Goal: Task Accomplishment & Management: Complete application form

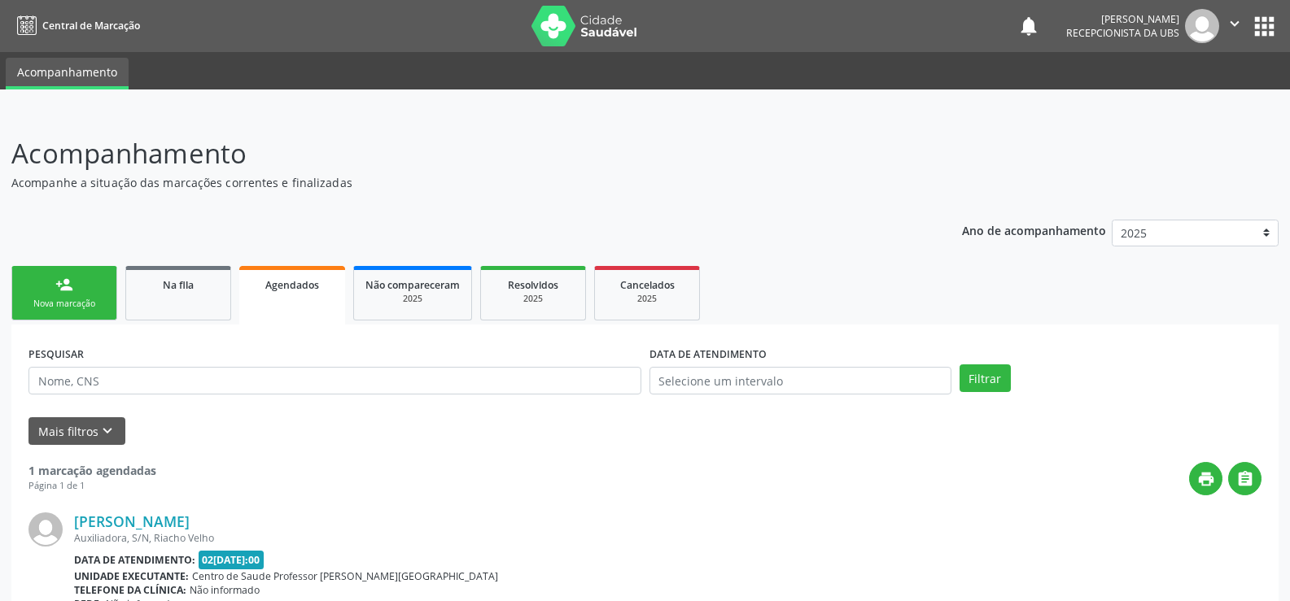
click at [85, 290] on link "person_add Nova marcação" at bounding box center [64, 293] width 106 height 55
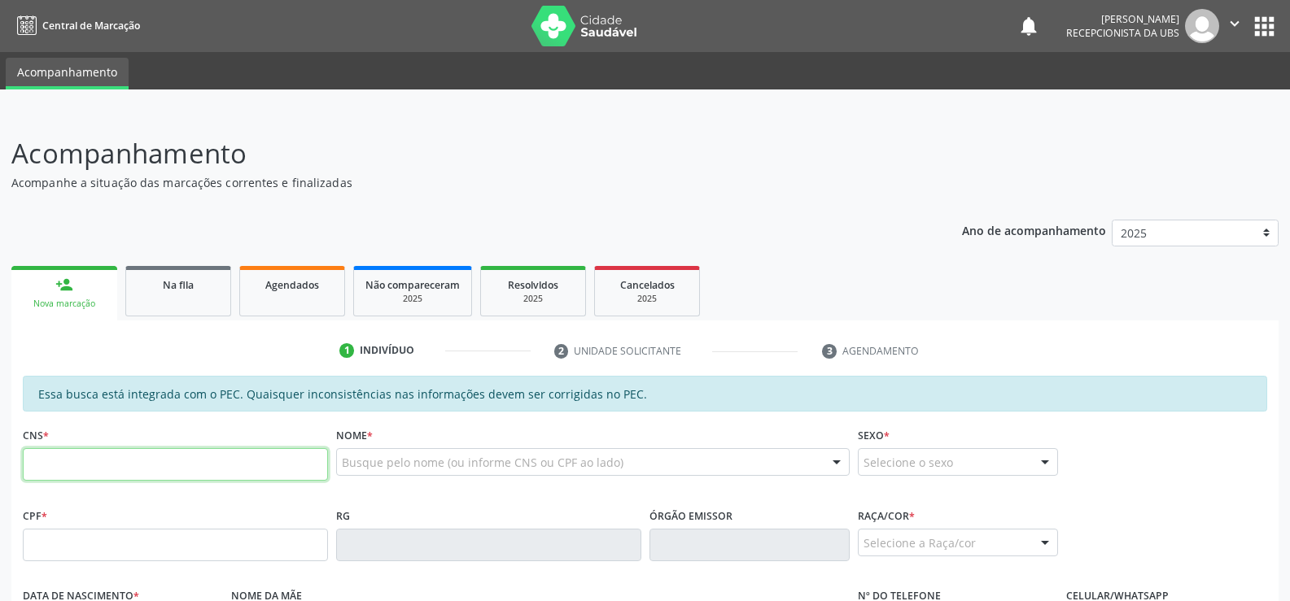
click at [69, 465] on input "text" at bounding box center [175, 464] width 305 height 33
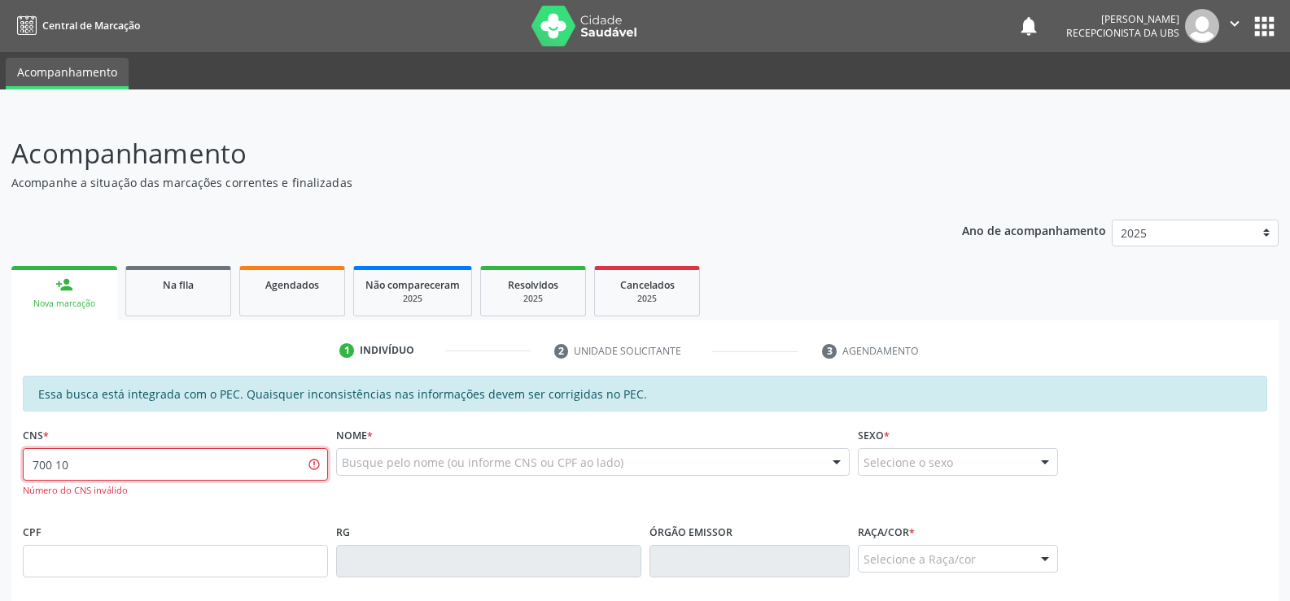
type input "700 1099 1889 3412"
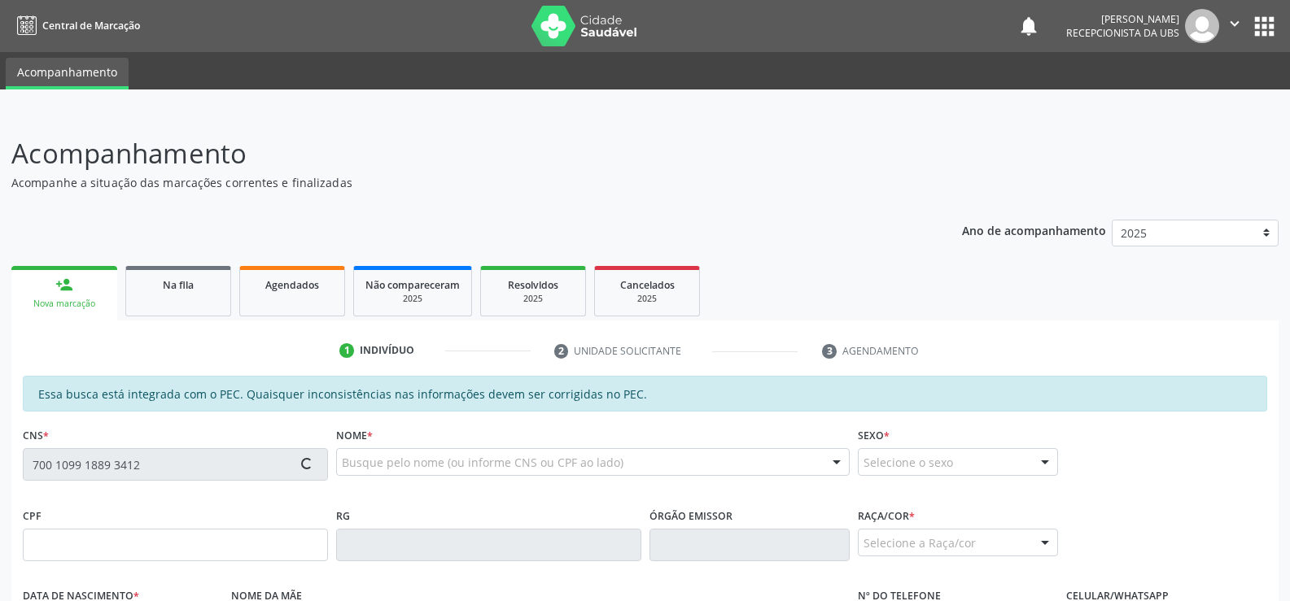
type input "453.694.104-53"
type input "17[DATE]"
type input "[PERSON_NAME]"
type input "[PHONE_NUMBER]"
type input "S/N"
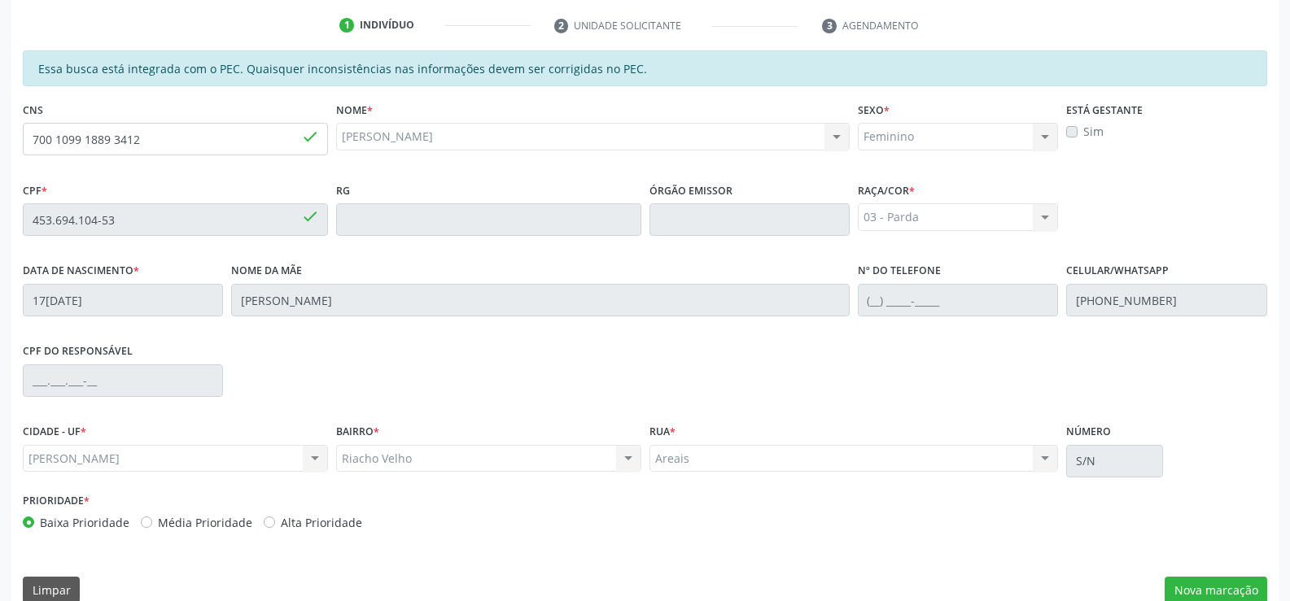
scroll to position [351, 0]
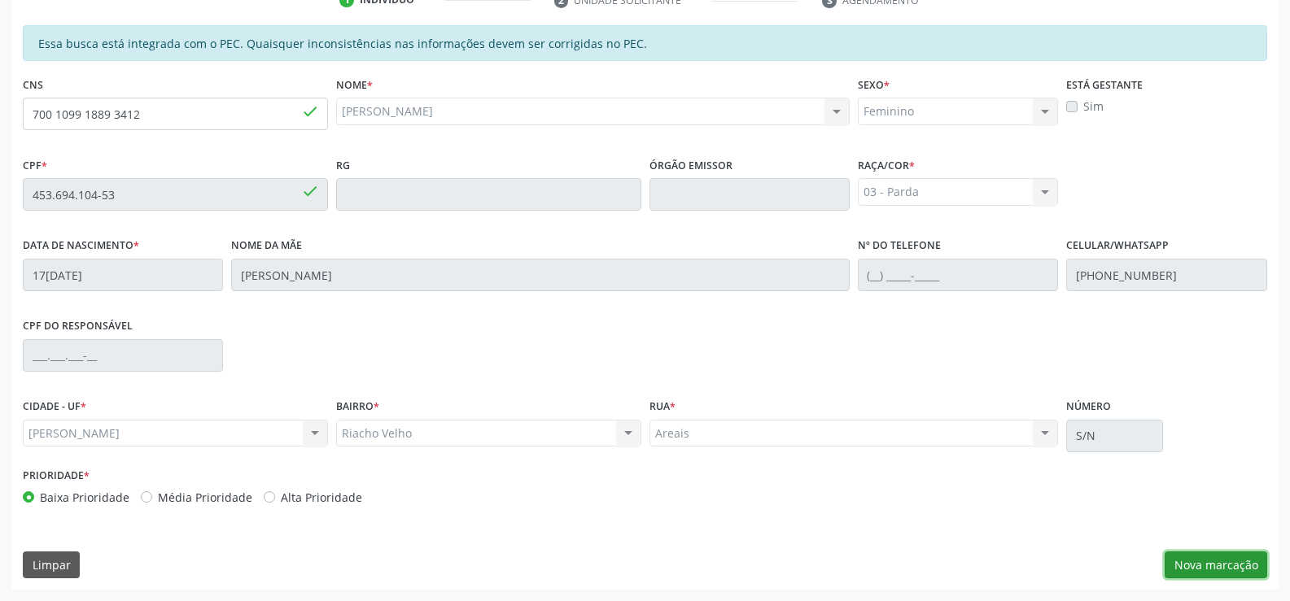
click at [1225, 562] on button "Nova marcação" at bounding box center [1215, 566] width 103 height 28
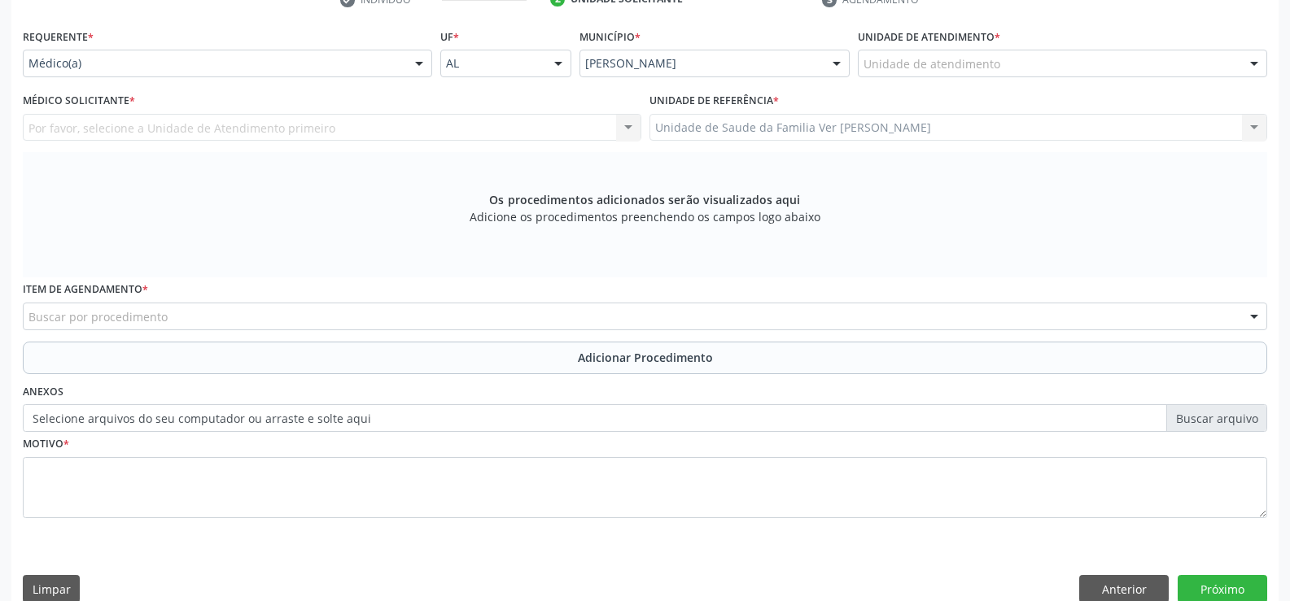
click at [1254, 67] on div at bounding box center [1254, 64] width 24 height 28
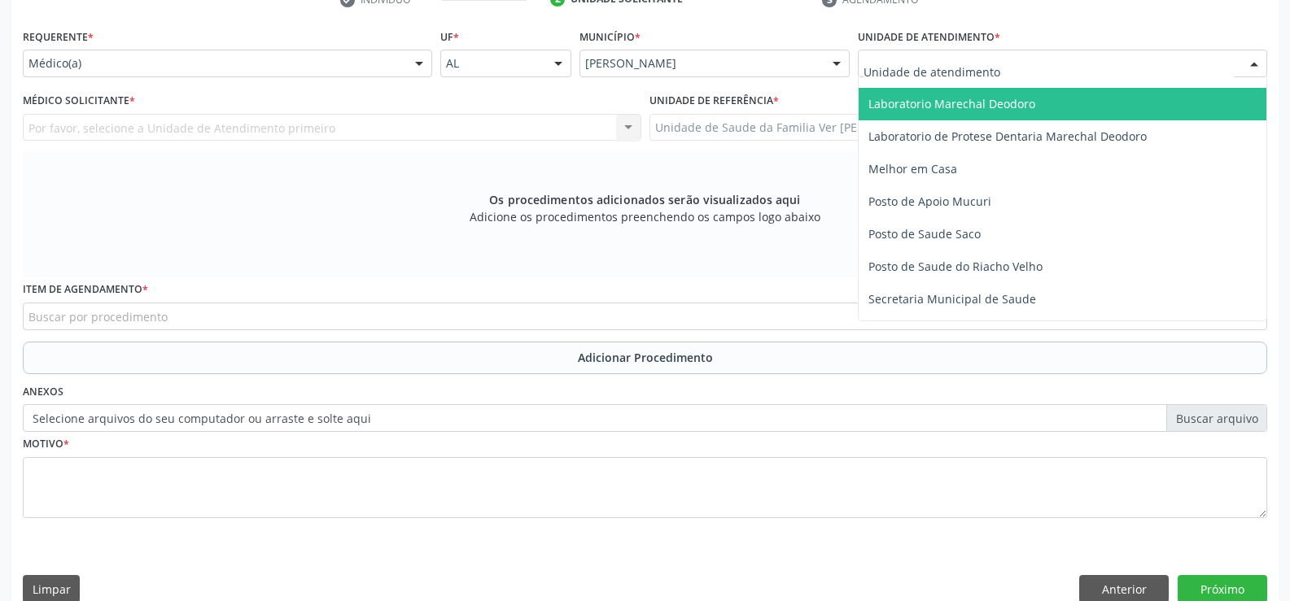
scroll to position [651, 0]
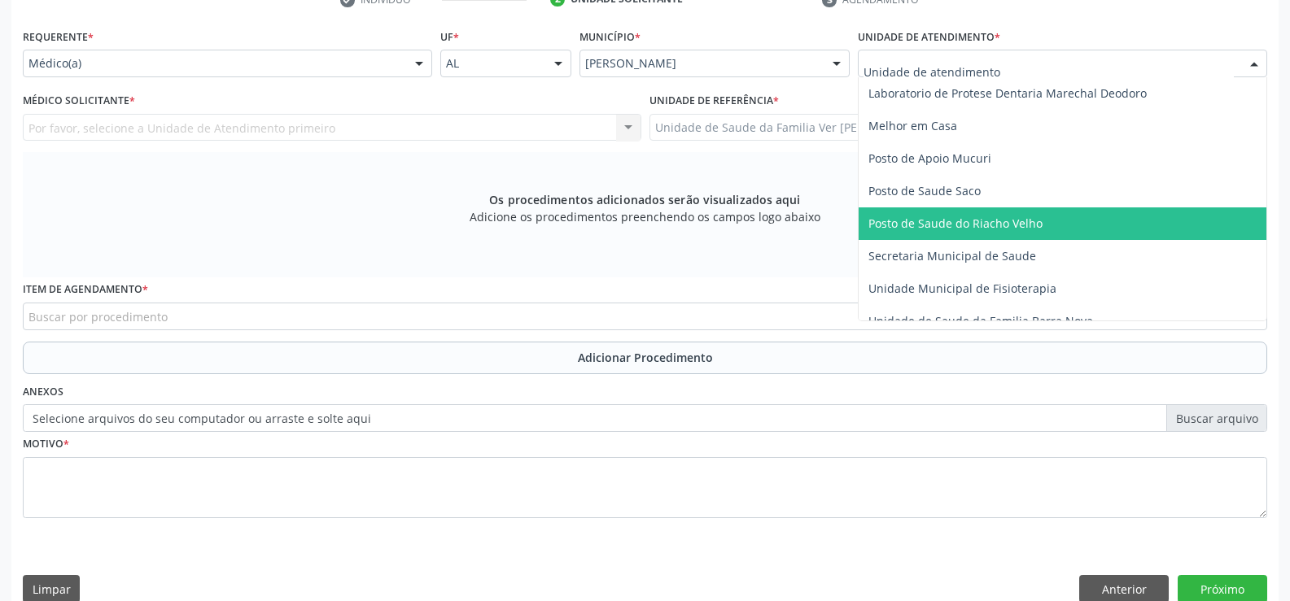
click at [1026, 227] on span "Posto de Saude do Riacho Velho" at bounding box center [955, 223] width 174 height 15
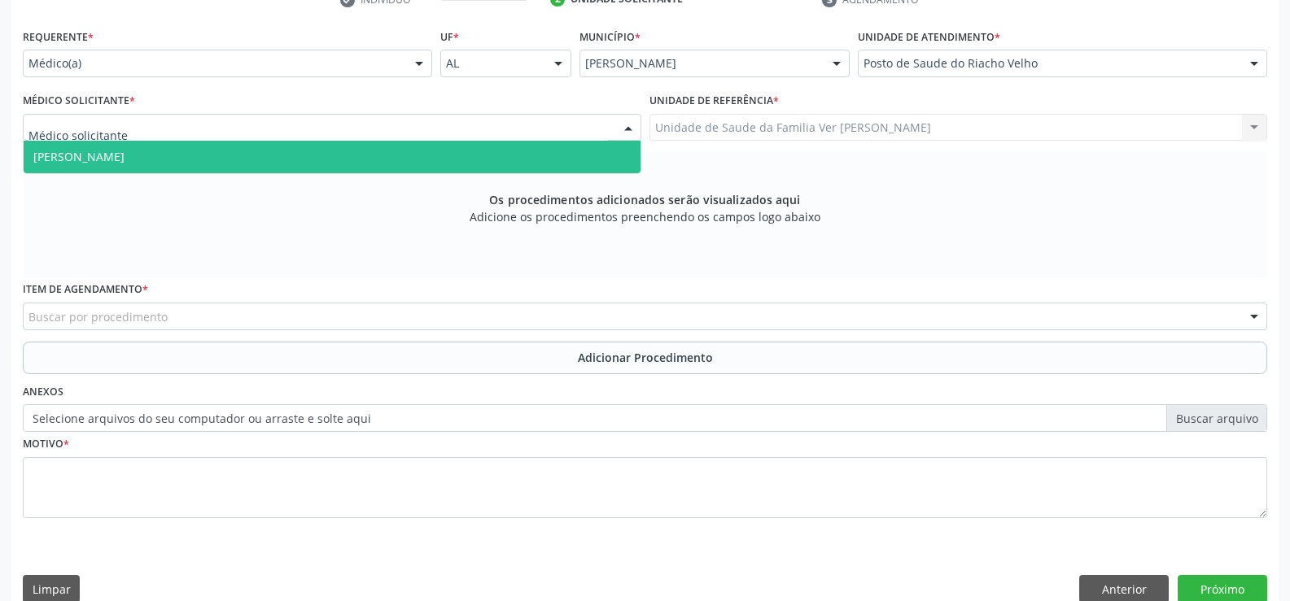
click at [626, 129] on div at bounding box center [628, 129] width 24 height 28
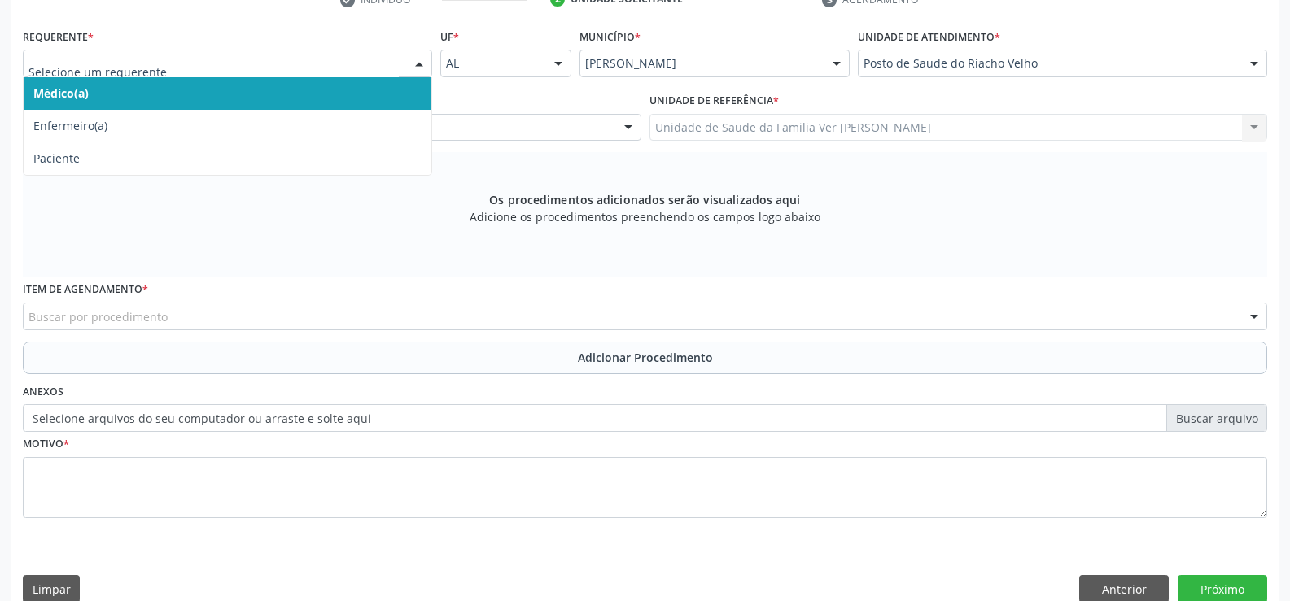
click at [419, 68] on div at bounding box center [419, 64] width 24 height 28
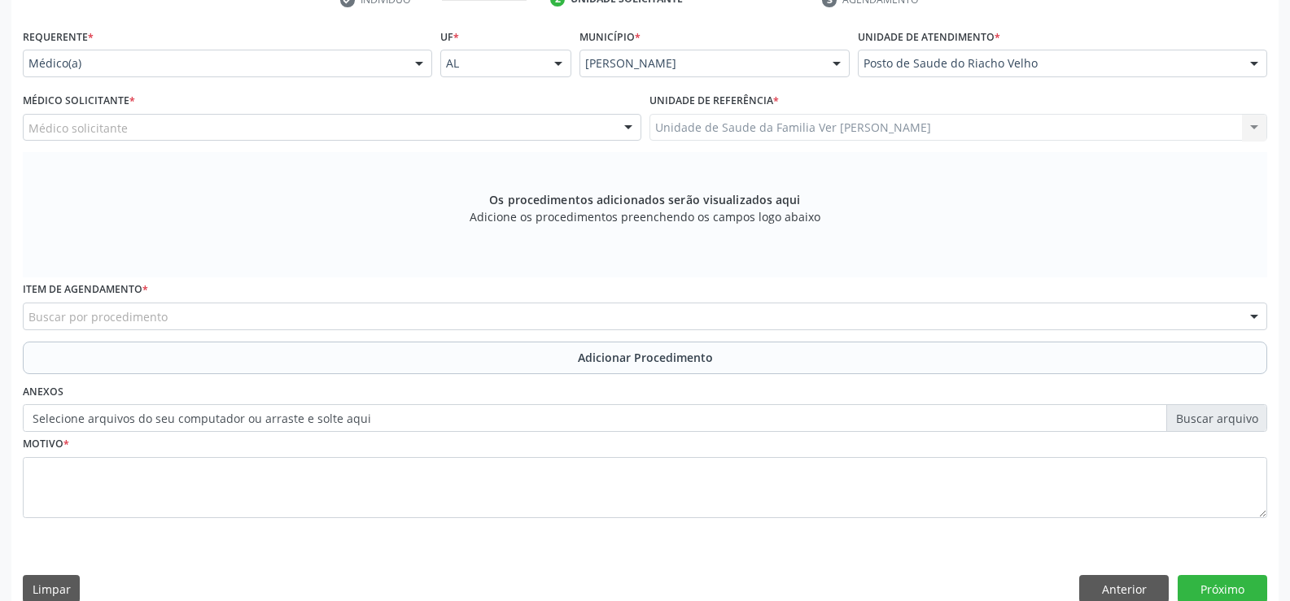
click at [419, 68] on div at bounding box center [419, 64] width 24 height 28
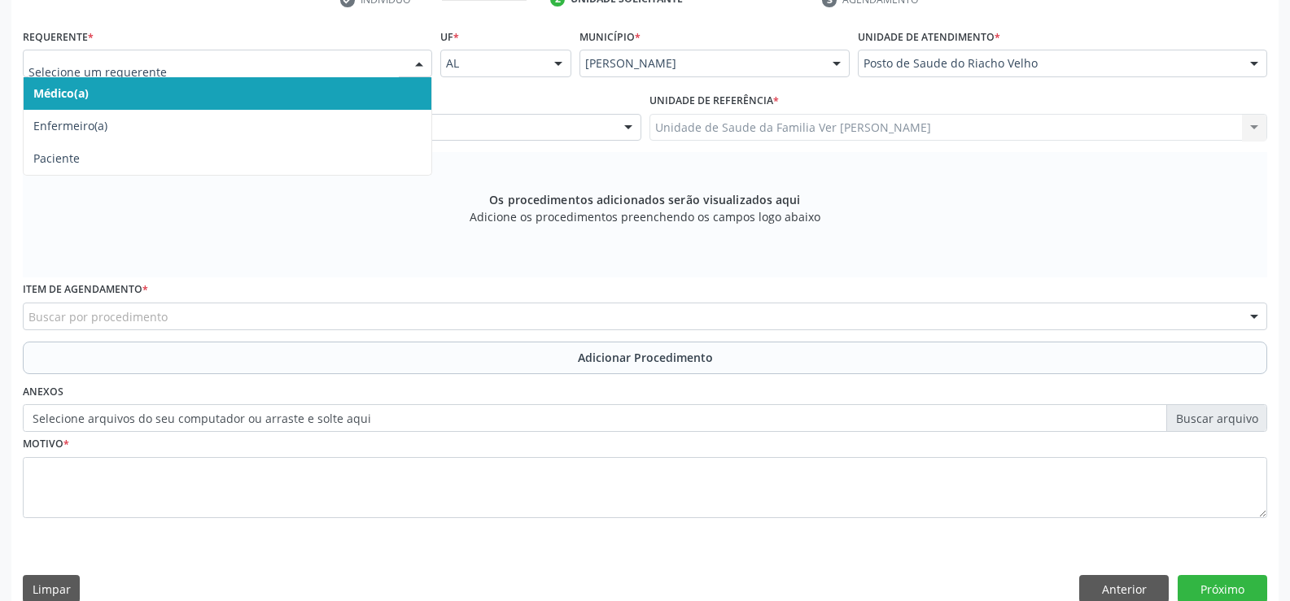
click at [419, 68] on div at bounding box center [419, 64] width 24 height 28
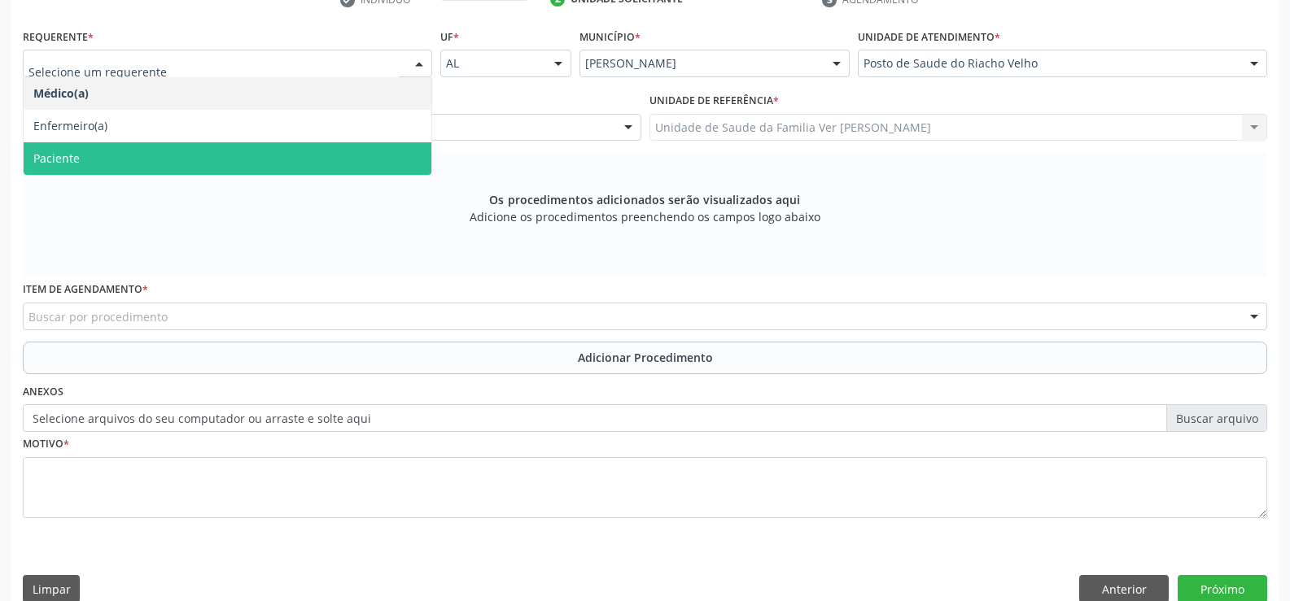
click at [378, 159] on span "Paciente" at bounding box center [228, 158] width 408 height 33
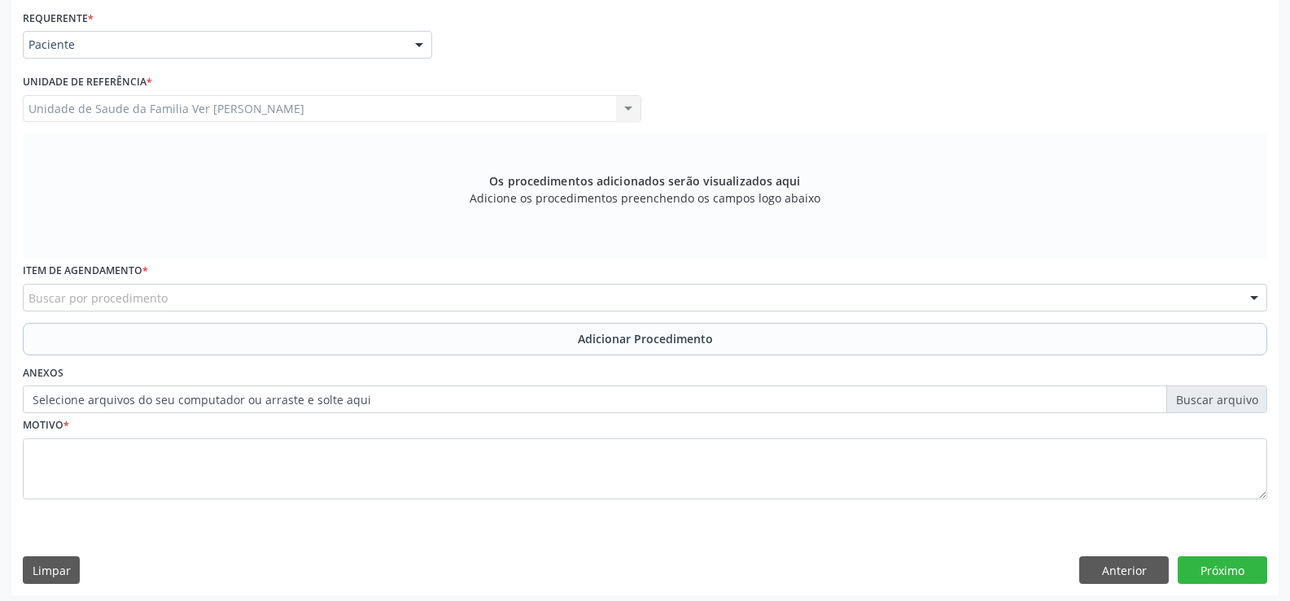
scroll to position [376, 0]
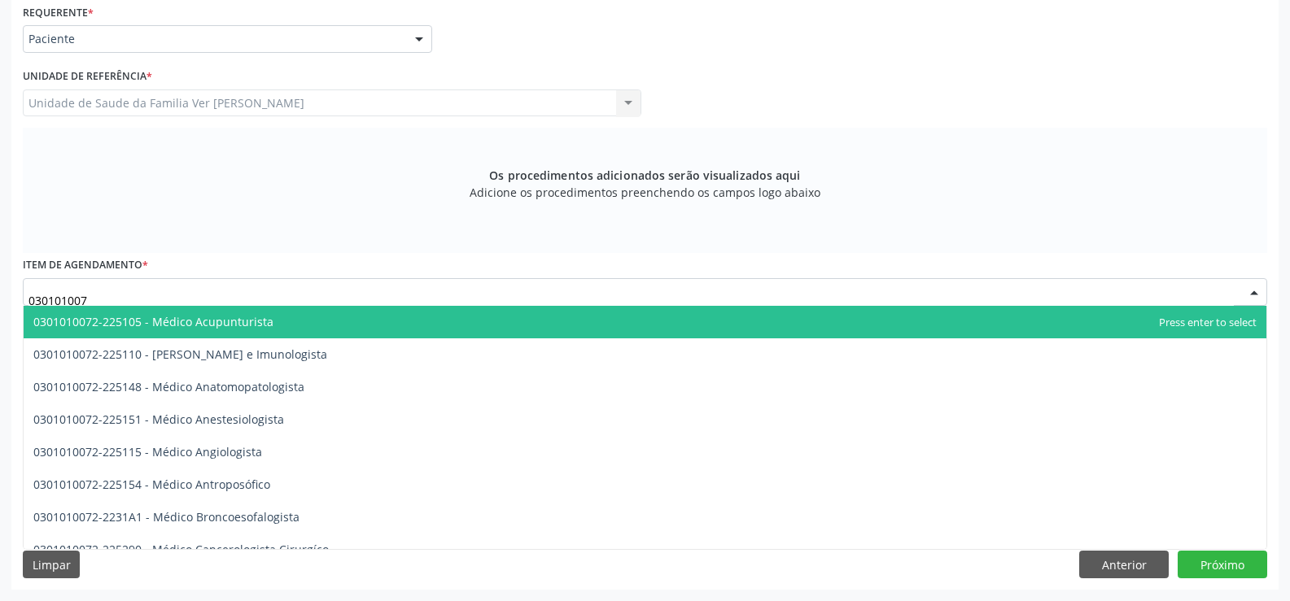
type input "0301010072"
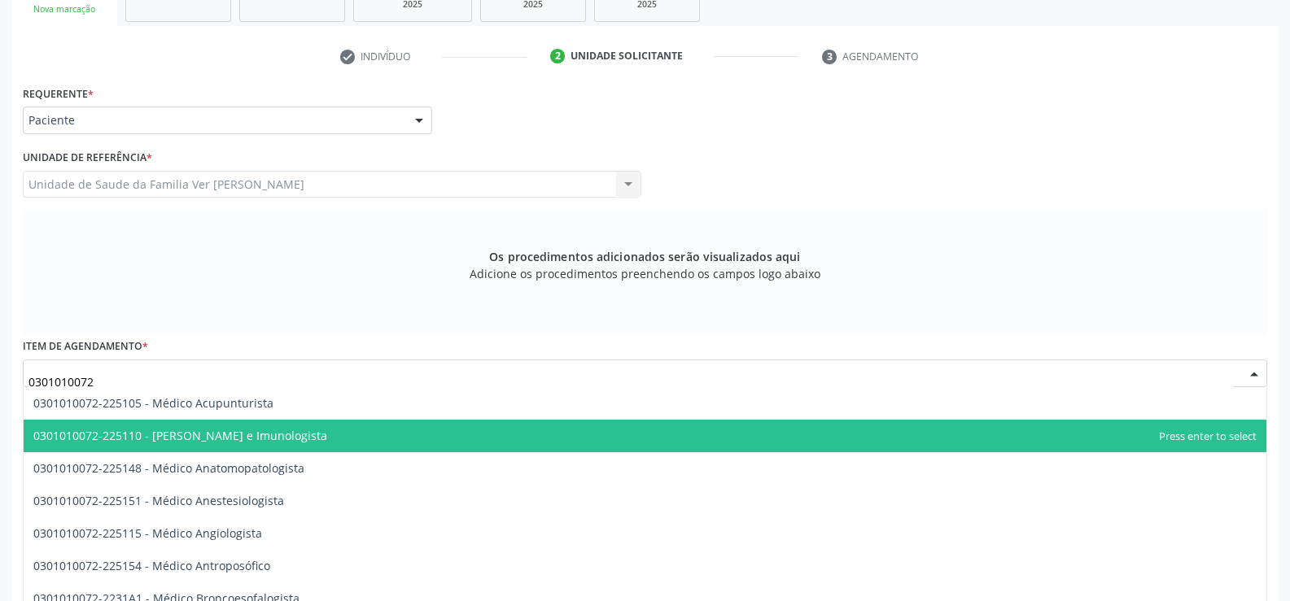
scroll to position [81, 0]
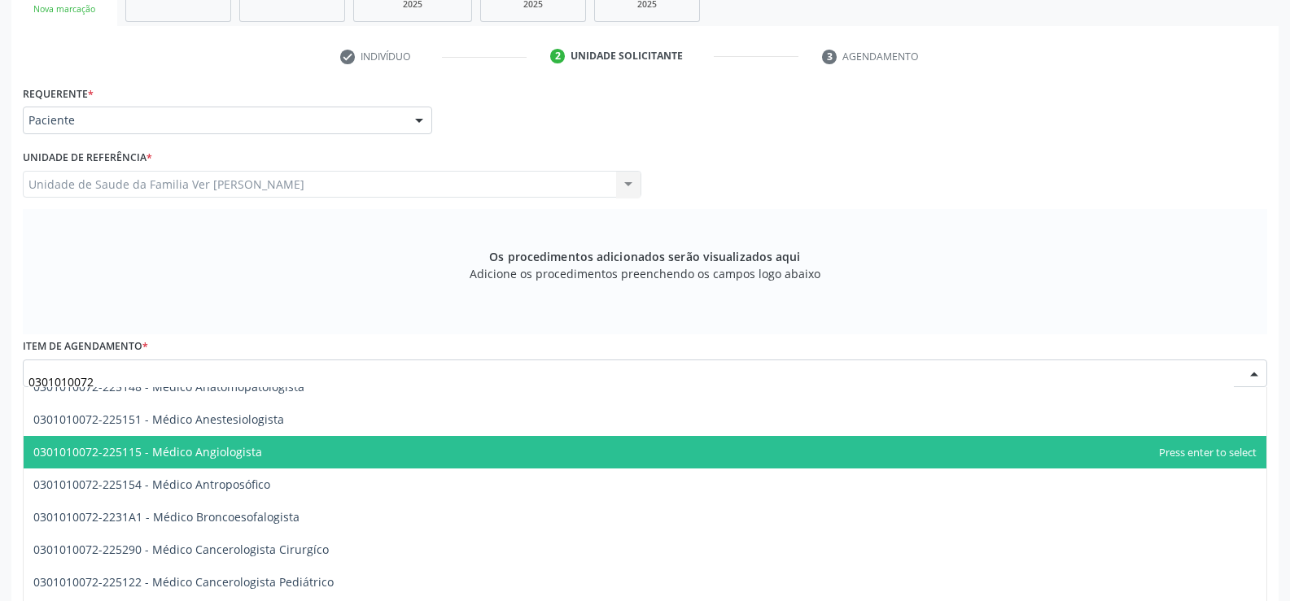
click at [292, 459] on span "0301010072-225115 - Médico Angiologista" at bounding box center [645, 452] width 1242 height 33
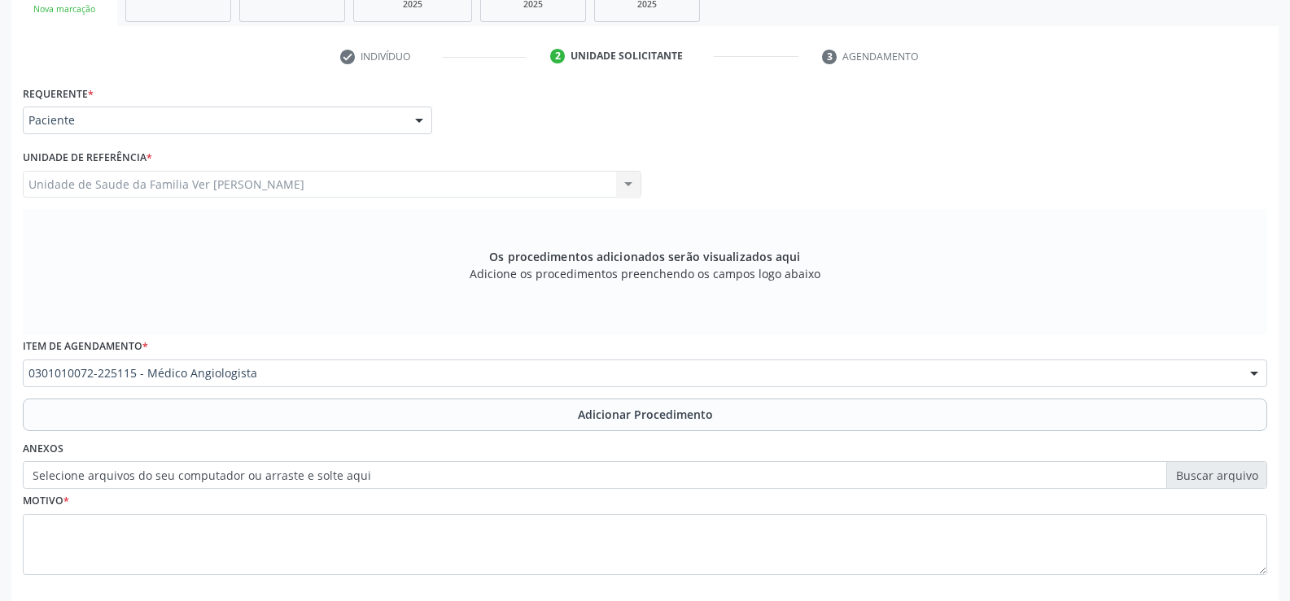
scroll to position [376, 0]
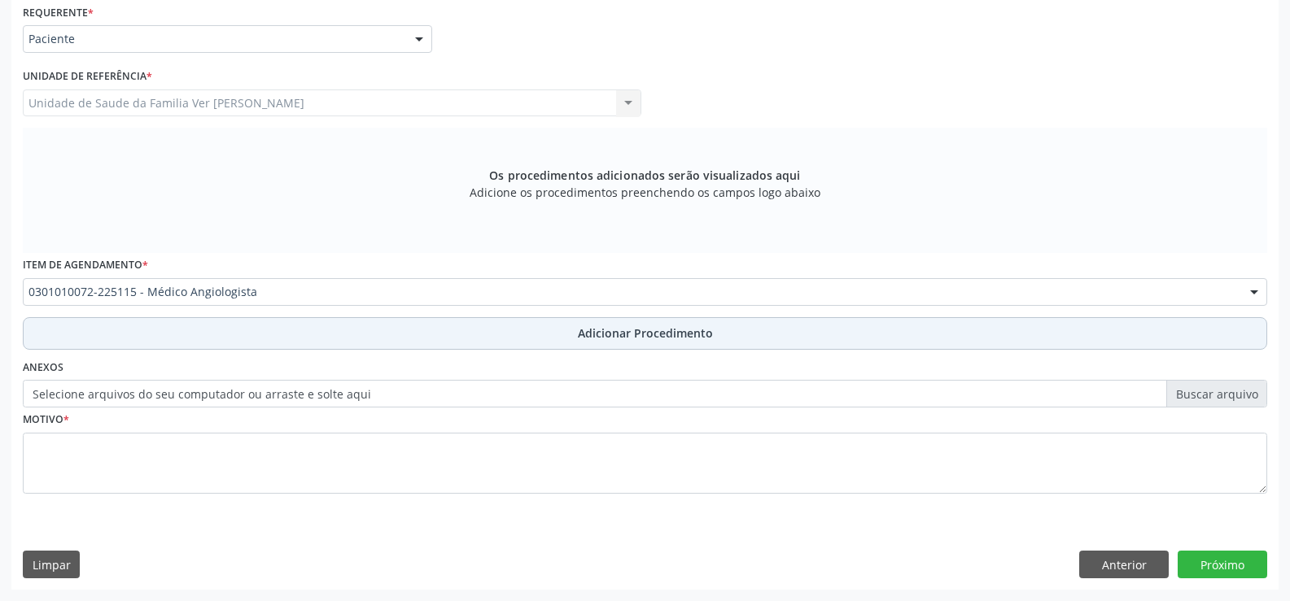
click at [630, 330] on span "Adicionar Procedimento" at bounding box center [645, 333] width 135 height 17
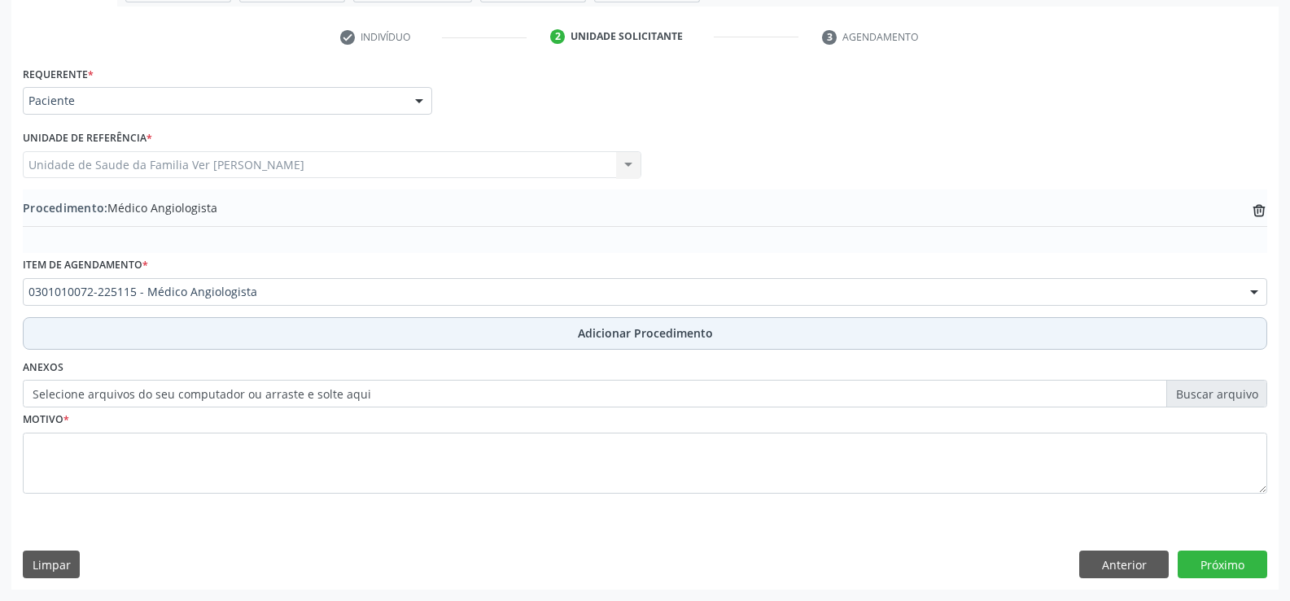
scroll to position [314, 0]
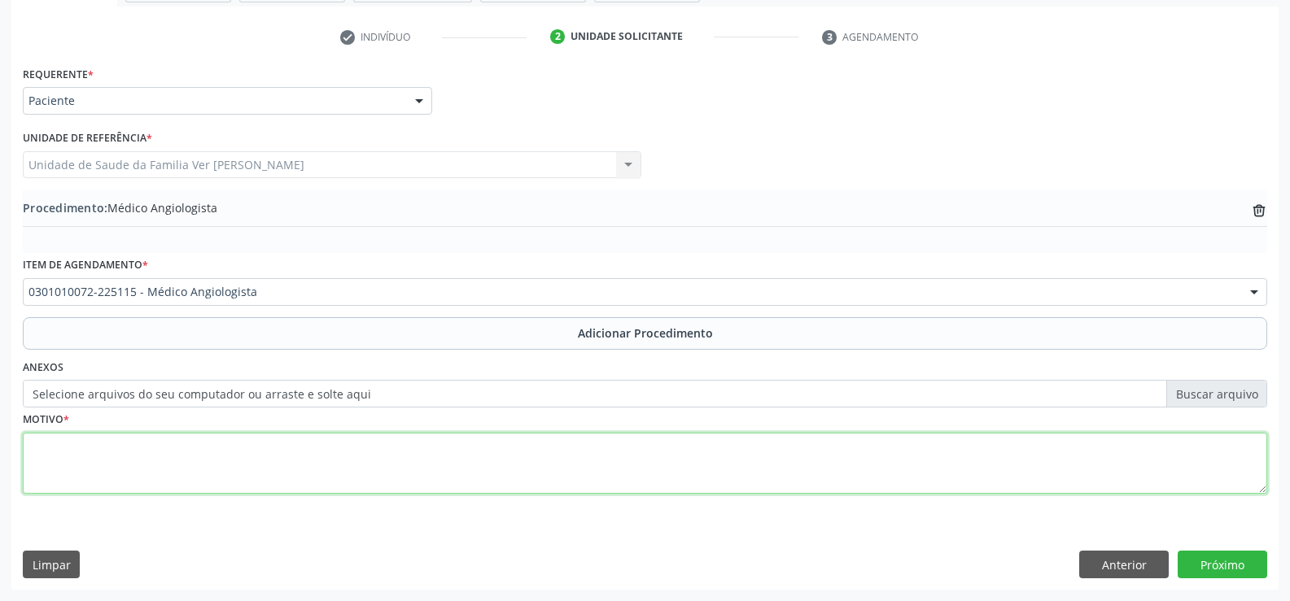
click at [33, 456] on textarea at bounding box center [645, 464] width 1244 height 62
type textarea "n"
type textarea "Não tem"
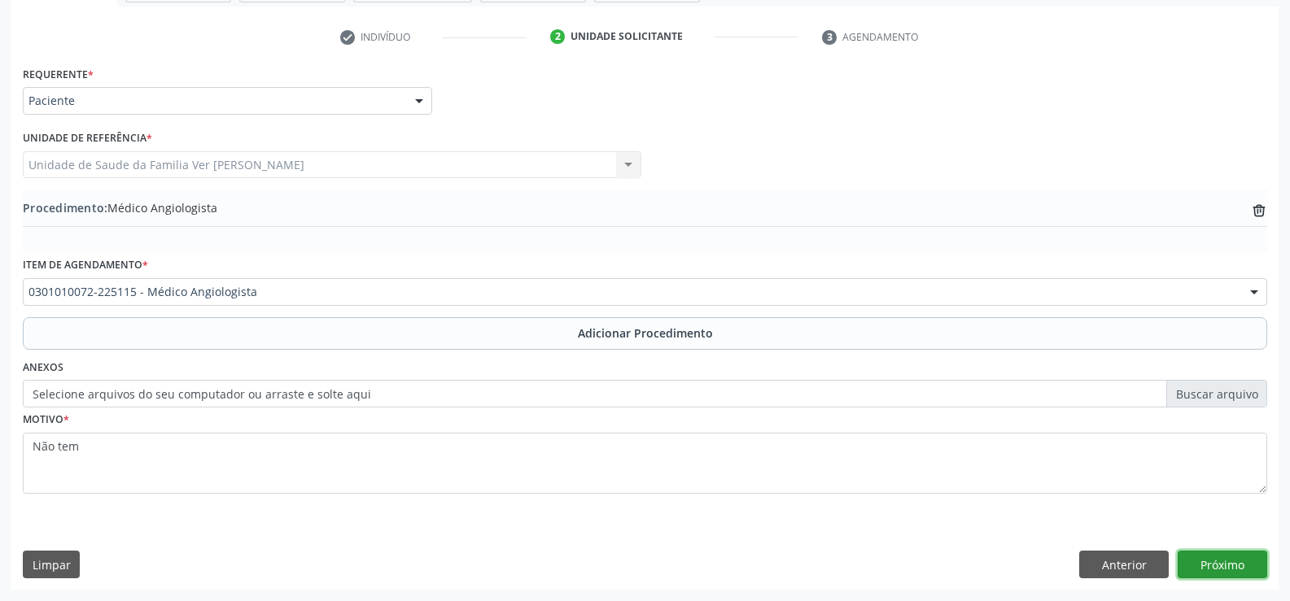
click at [1235, 563] on button "Próximo" at bounding box center [1222, 565] width 90 height 28
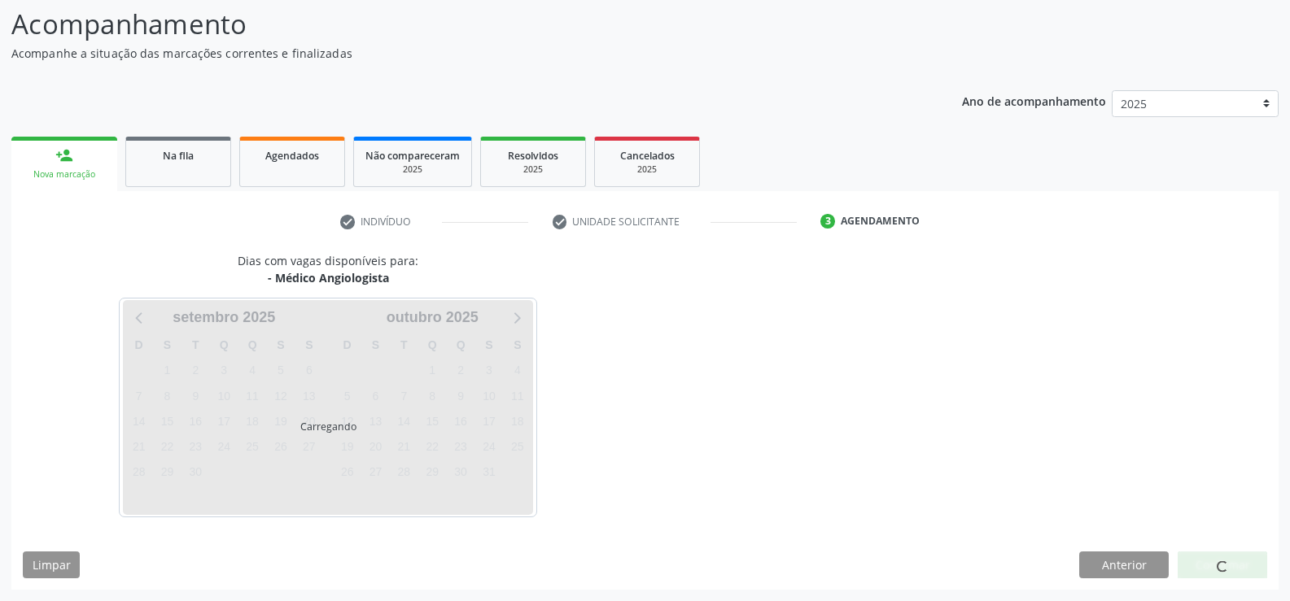
scroll to position [129, 0]
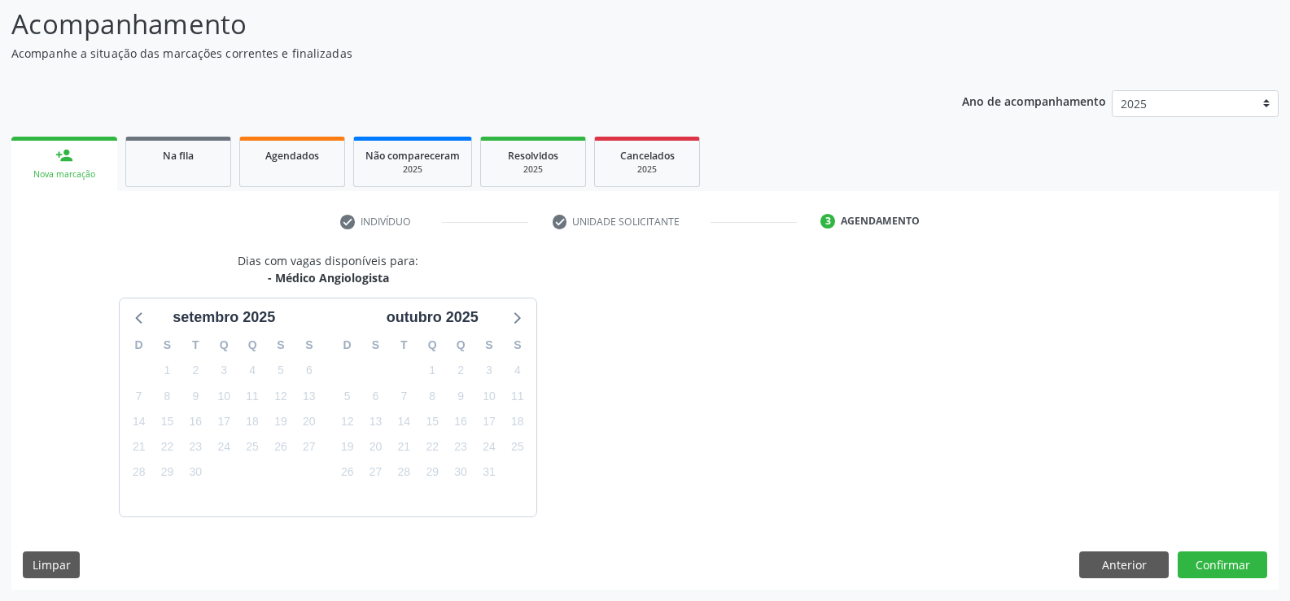
click at [83, 168] on div "Nova marcação" at bounding box center [64, 174] width 83 height 12
click at [86, 181] on div "Nova marcação" at bounding box center [64, 174] width 83 height 12
click at [201, 372] on span "2" at bounding box center [195, 371] width 23 height 23
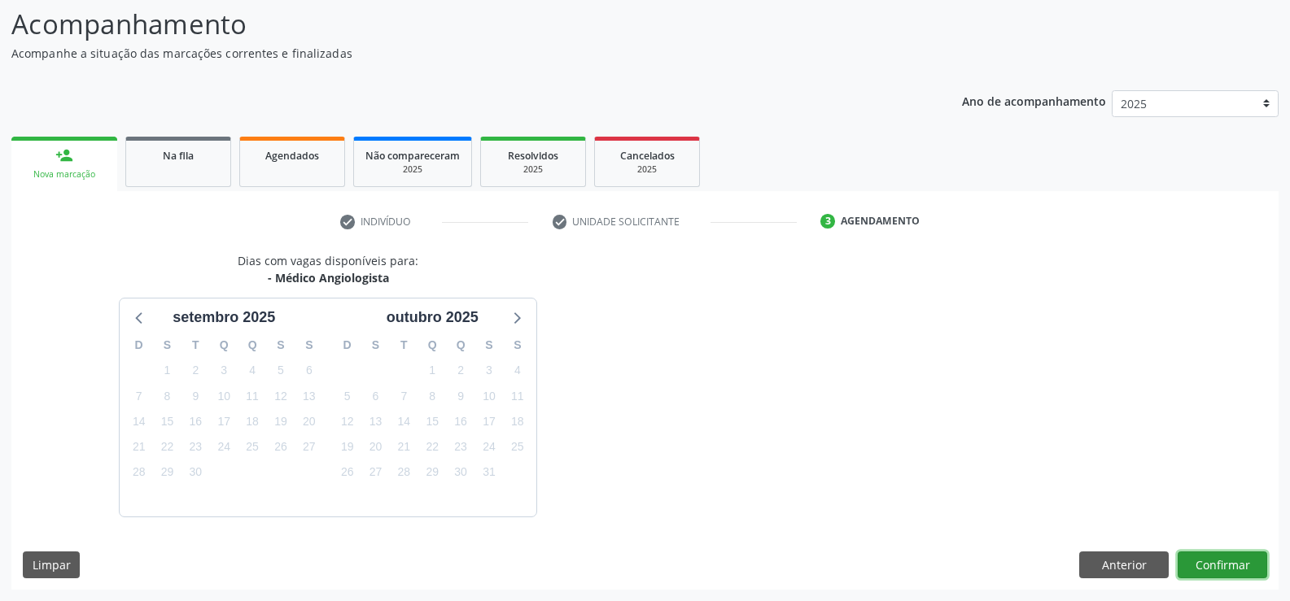
click at [1229, 569] on button "Confirmar" at bounding box center [1222, 566] width 90 height 28
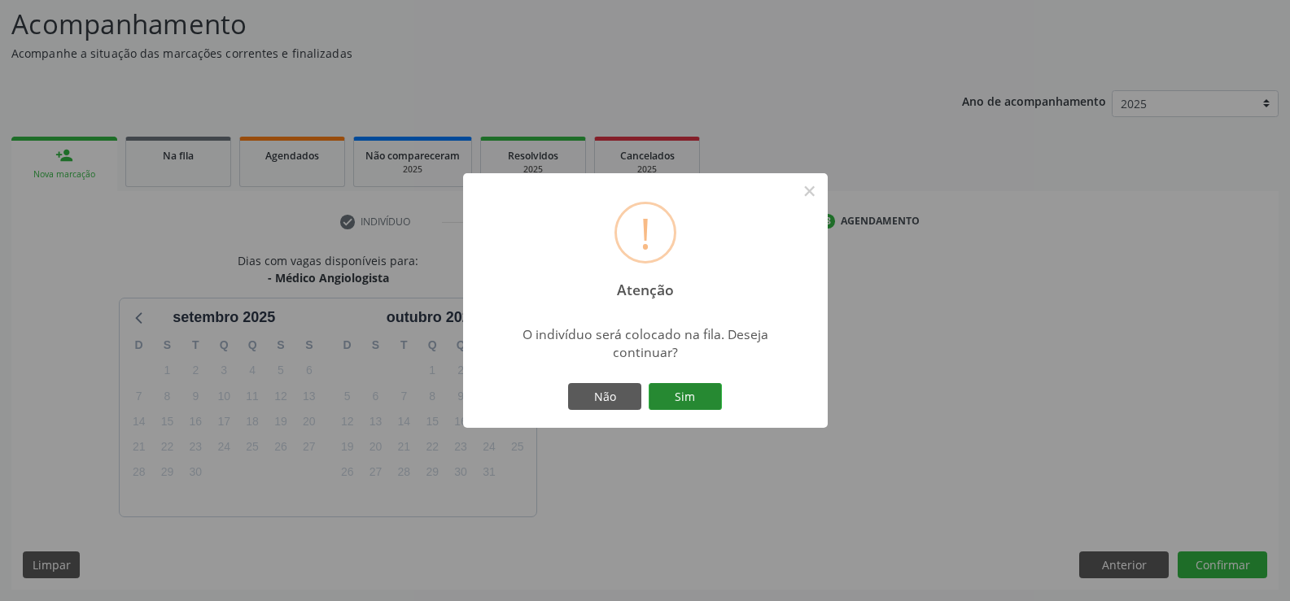
click at [695, 389] on button "Sim" at bounding box center [684, 397] width 73 height 28
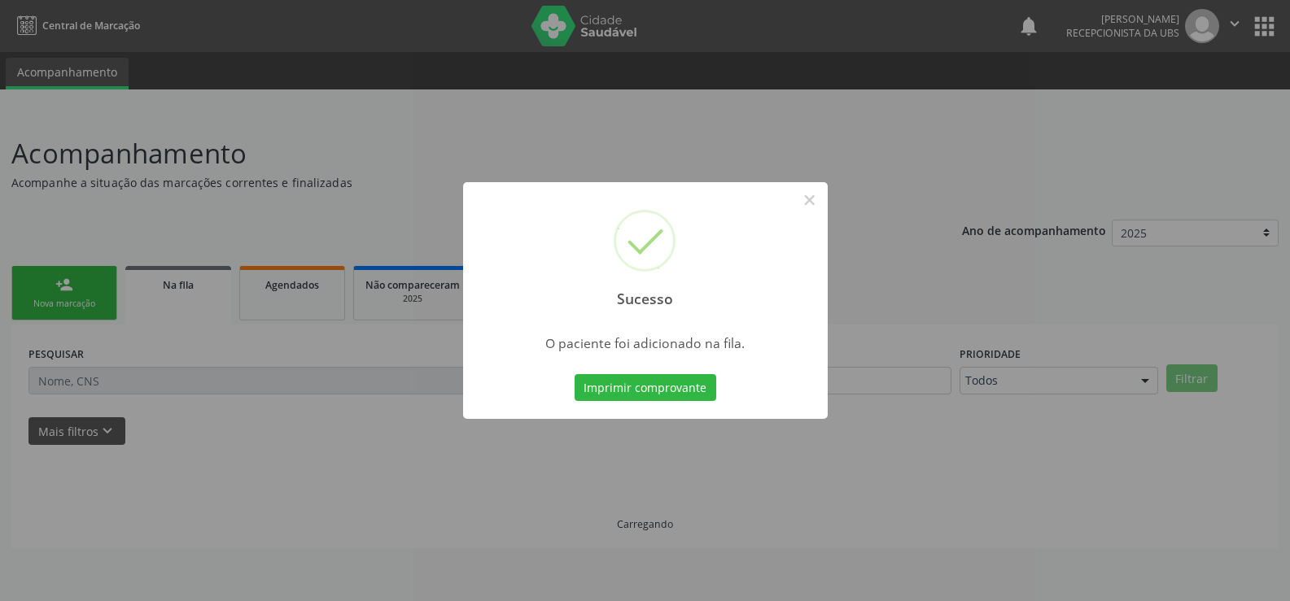
scroll to position [0, 0]
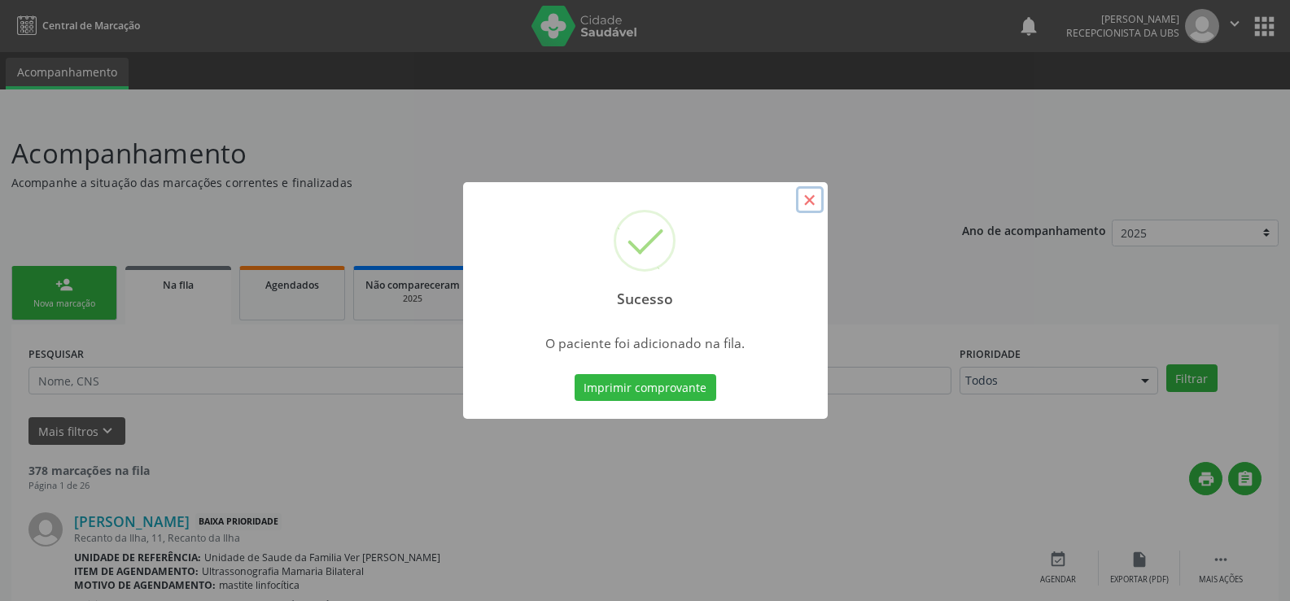
click at [808, 204] on button "×" at bounding box center [810, 200] width 28 height 28
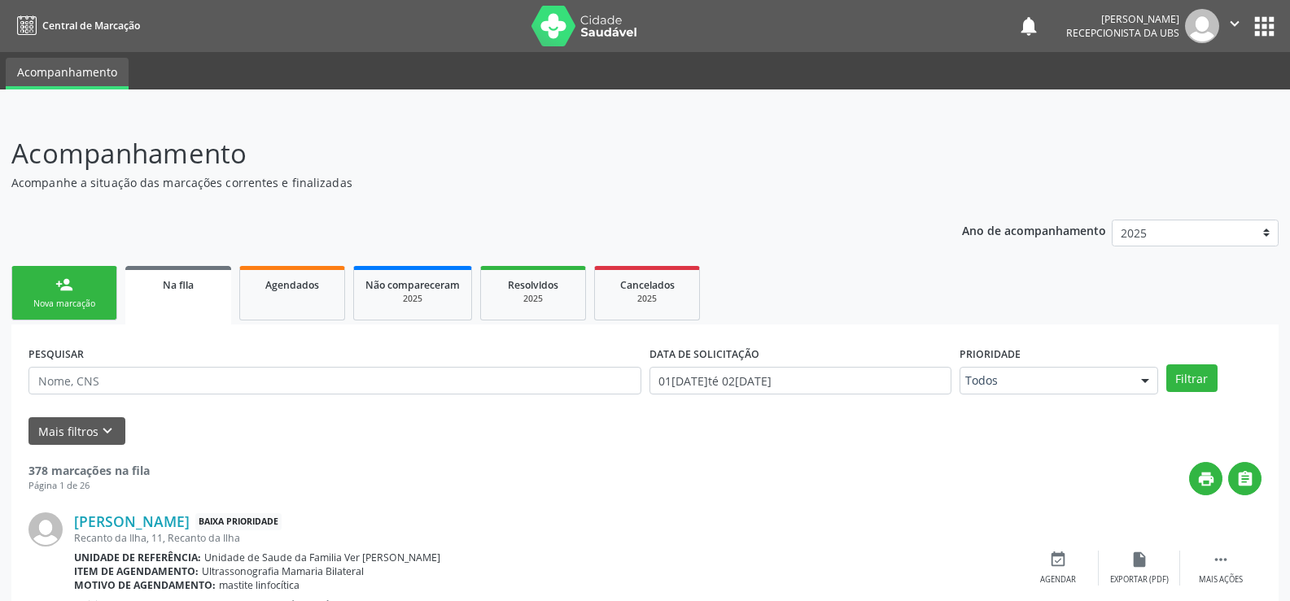
click at [77, 301] on div "Nova marcação" at bounding box center [64, 304] width 81 height 12
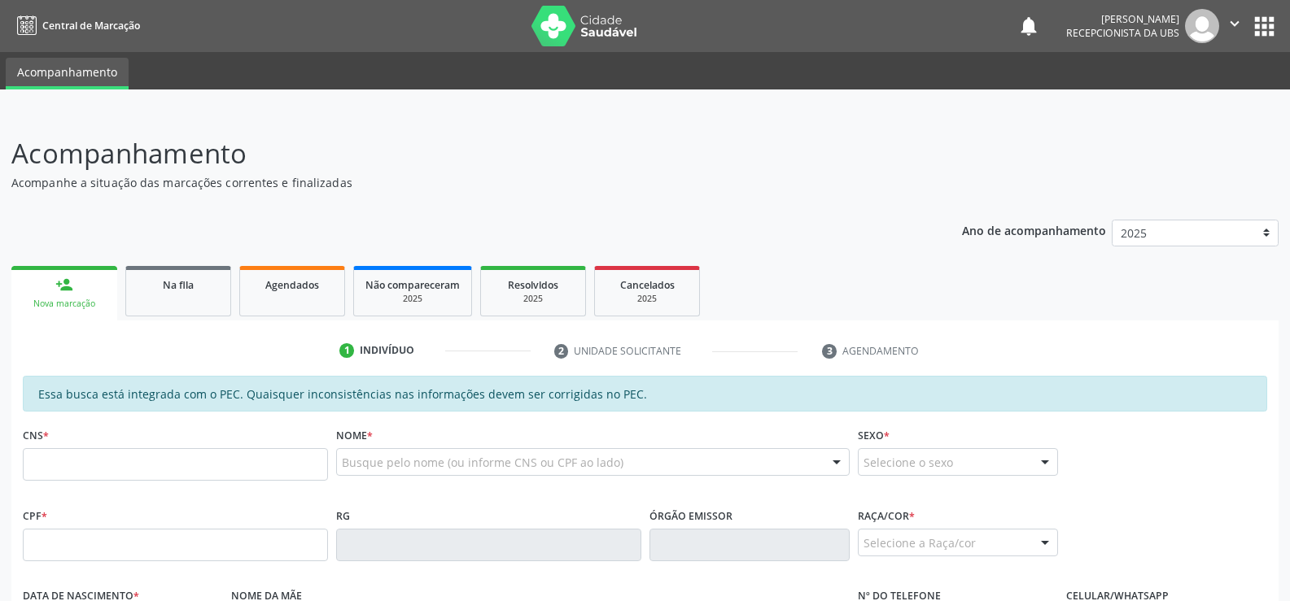
click at [77, 301] on div "Nova marcação" at bounding box center [64, 304] width 83 height 12
click at [66, 456] on input "text" at bounding box center [175, 464] width 305 height 33
type input "700 1099 1889 3412"
type input "453.694.104-53"
type input "17[DATE]"
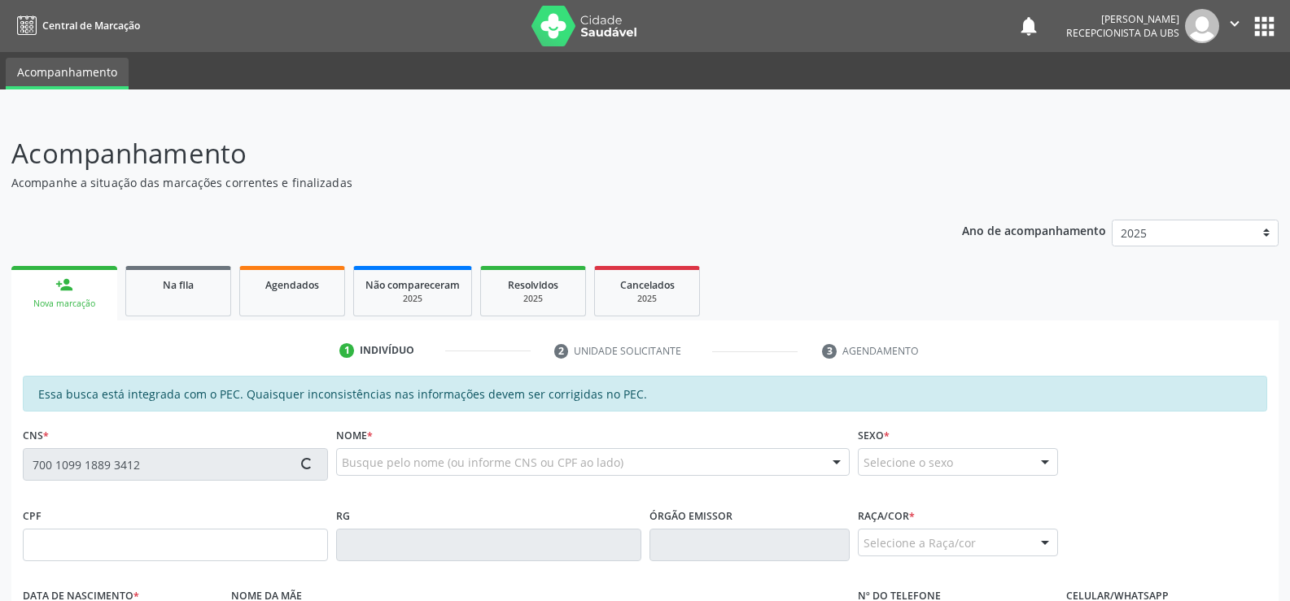
type input "[PERSON_NAME]"
type input "[PHONE_NUMBER]"
type input "S/N"
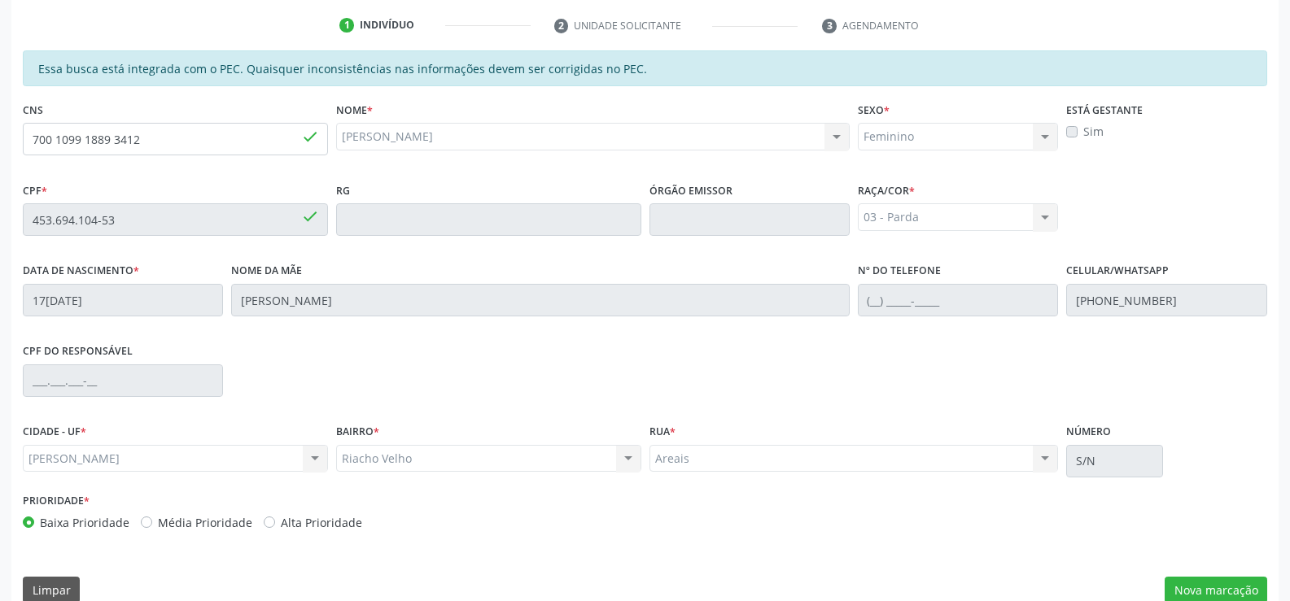
scroll to position [351, 0]
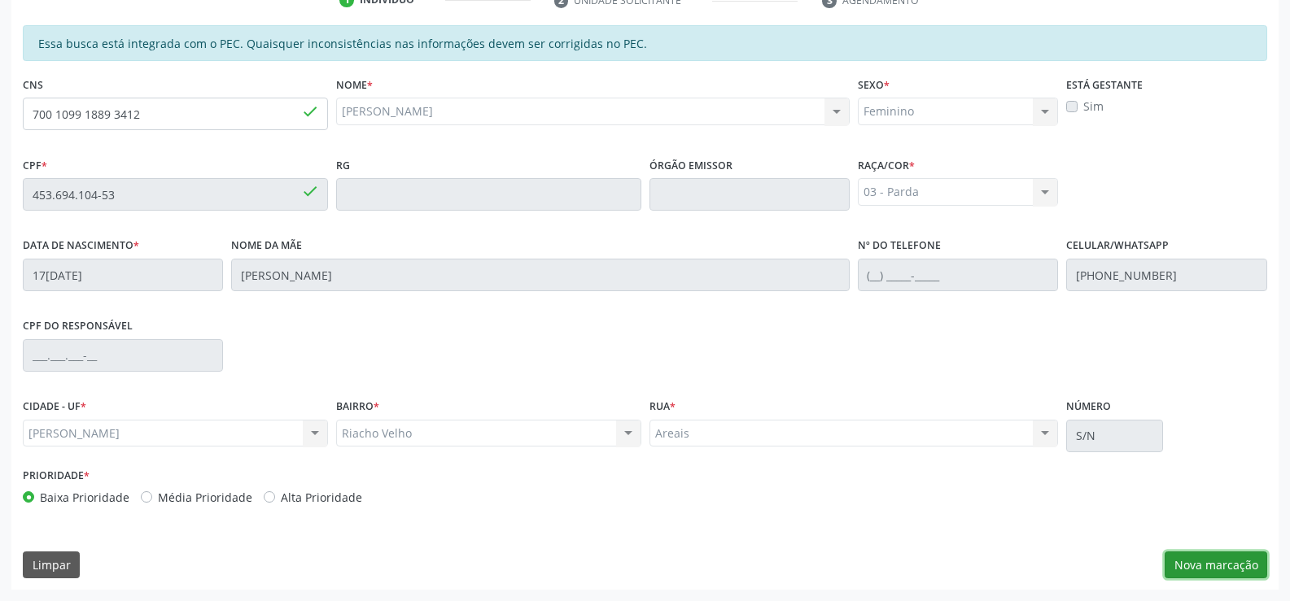
click at [1232, 561] on button "Nova marcação" at bounding box center [1215, 566] width 103 height 28
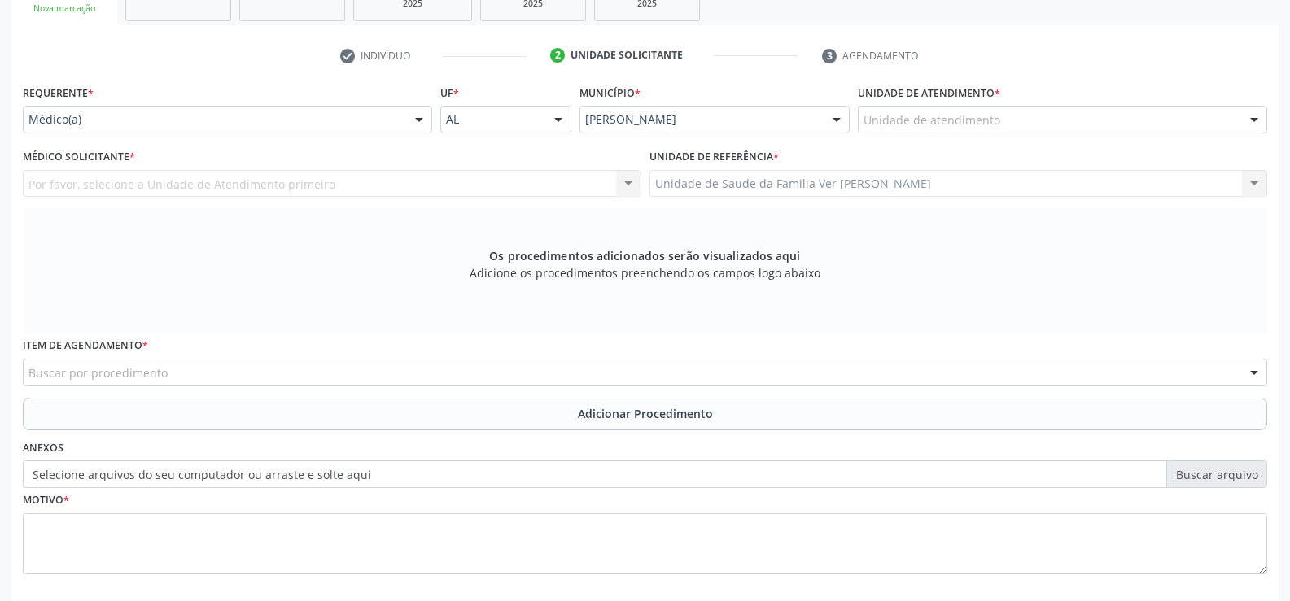
scroll to position [189, 0]
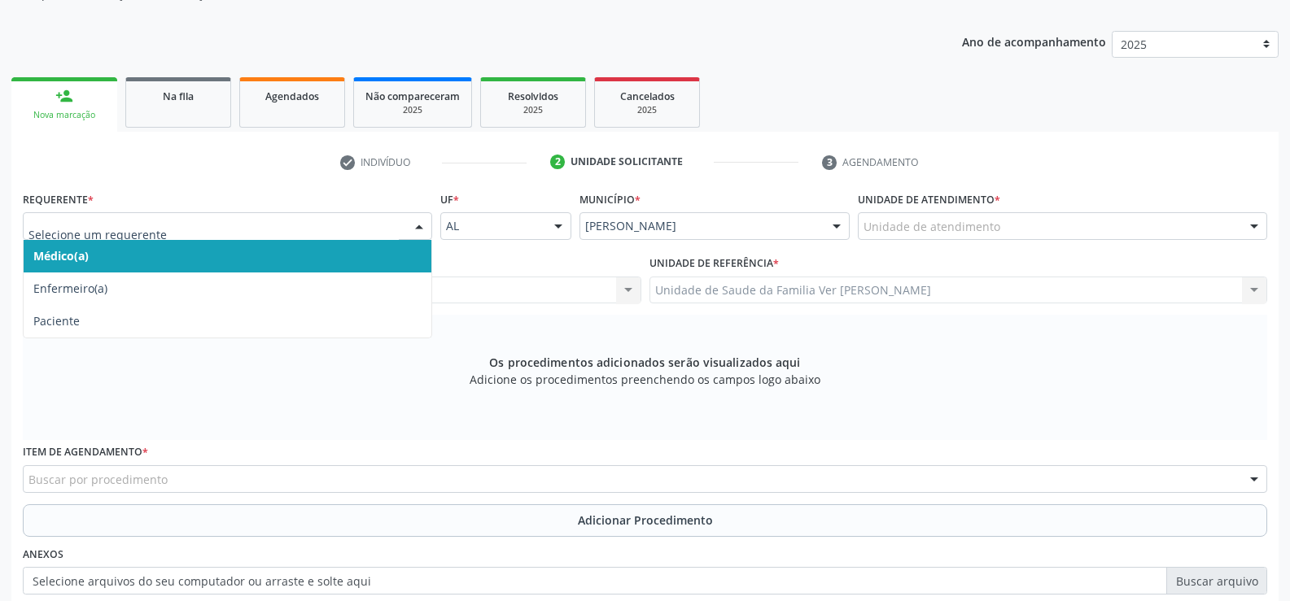
click at [417, 224] on div at bounding box center [419, 227] width 24 height 28
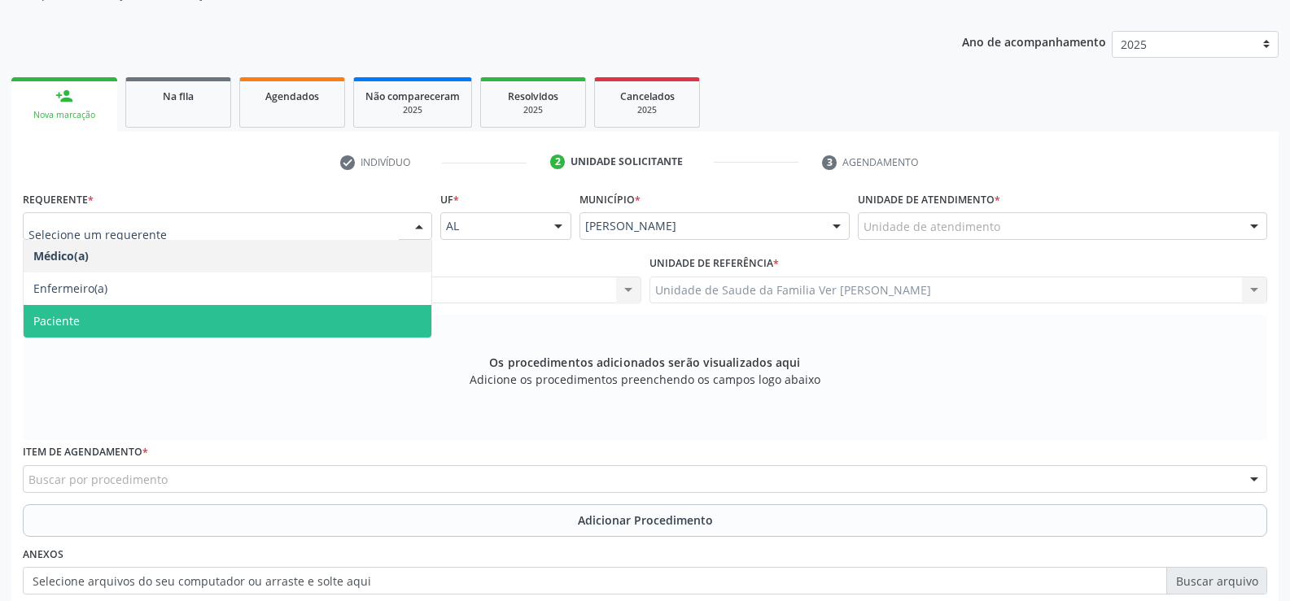
click at [187, 320] on span "Paciente" at bounding box center [228, 321] width 408 height 33
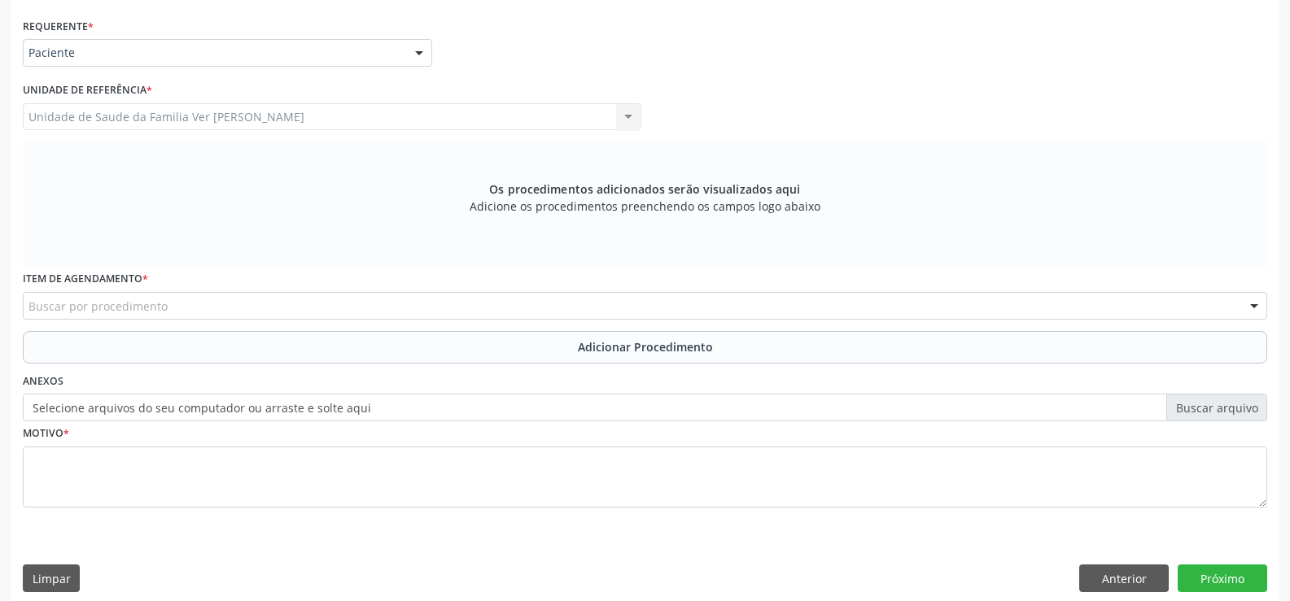
scroll to position [376, 0]
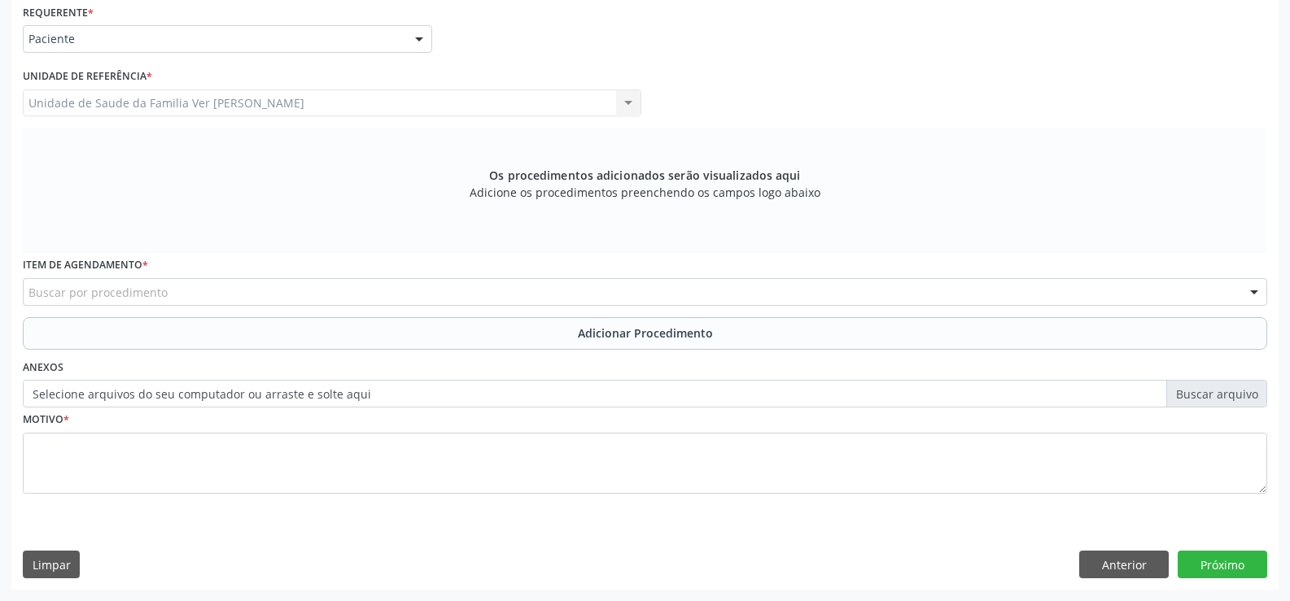
click at [67, 282] on div "Buscar por procedimento" at bounding box center [645, 292] width 1244 height 28
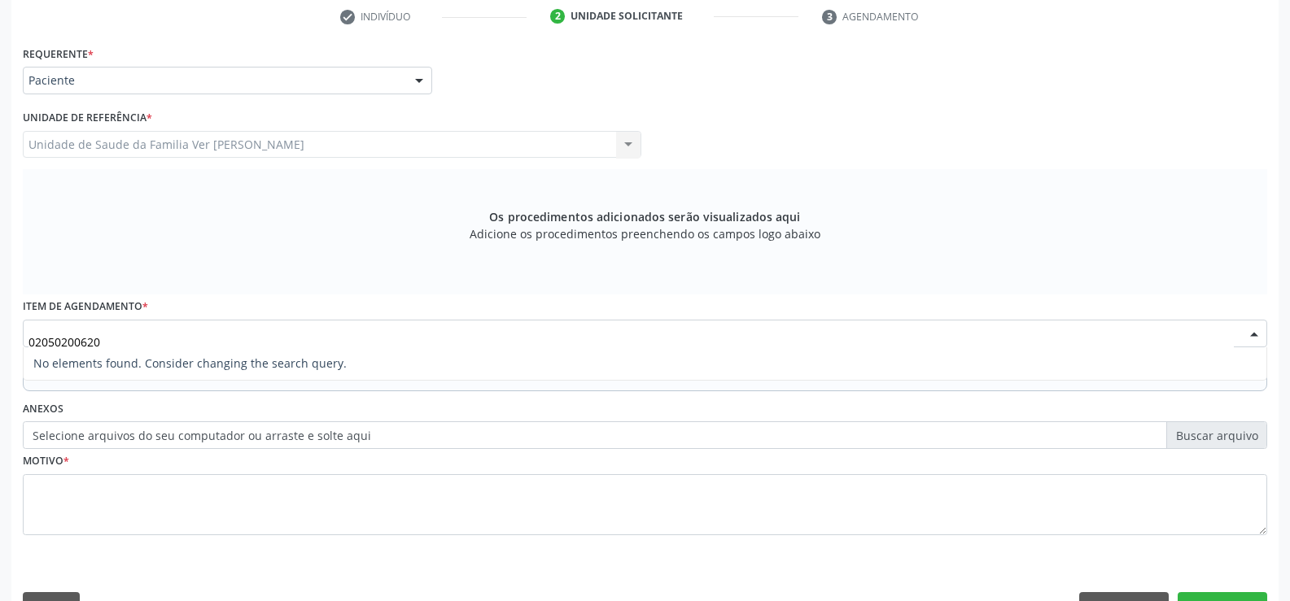
scroll to position [295, 0]
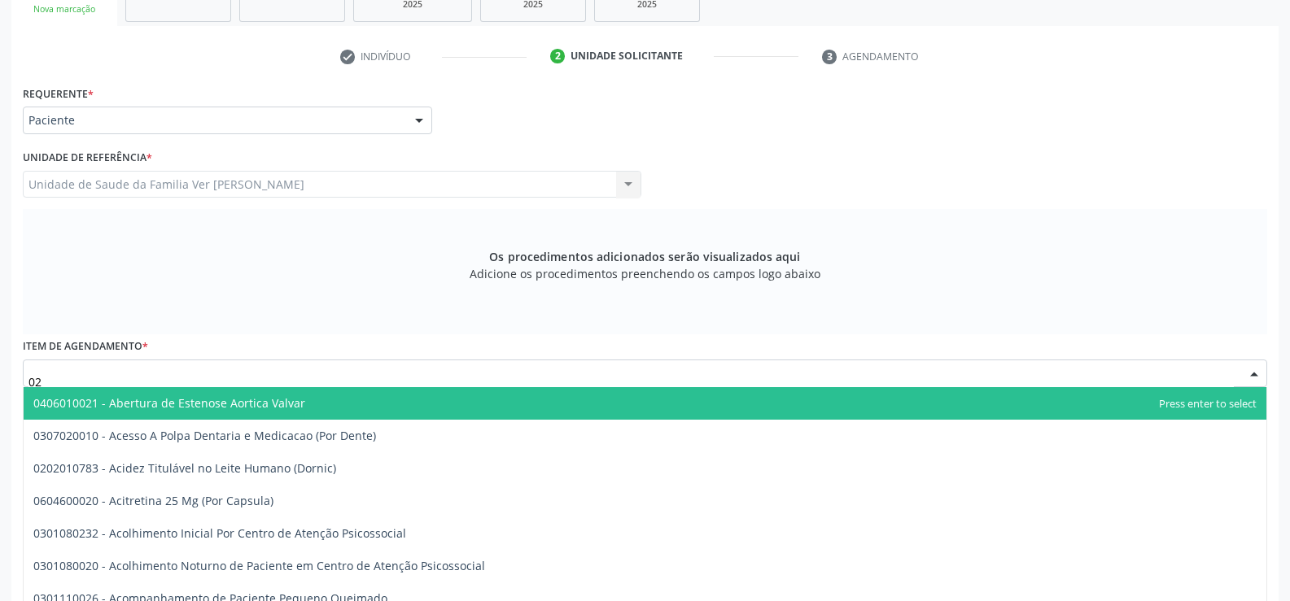
type input "0"
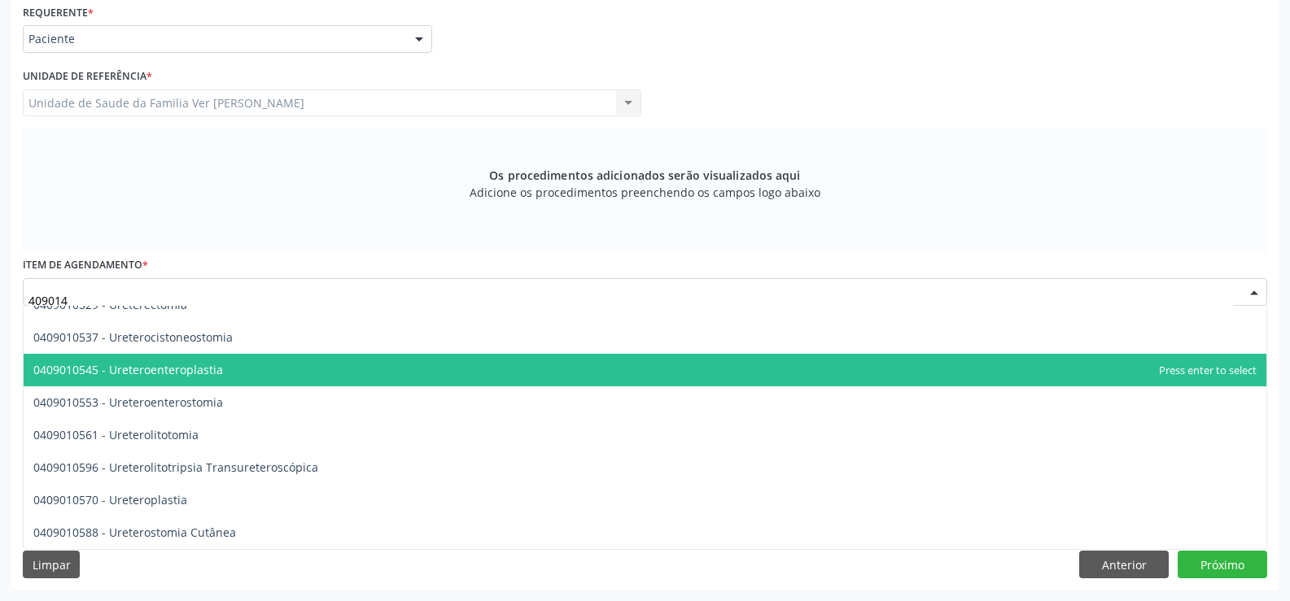
scroll to position [0, 0]
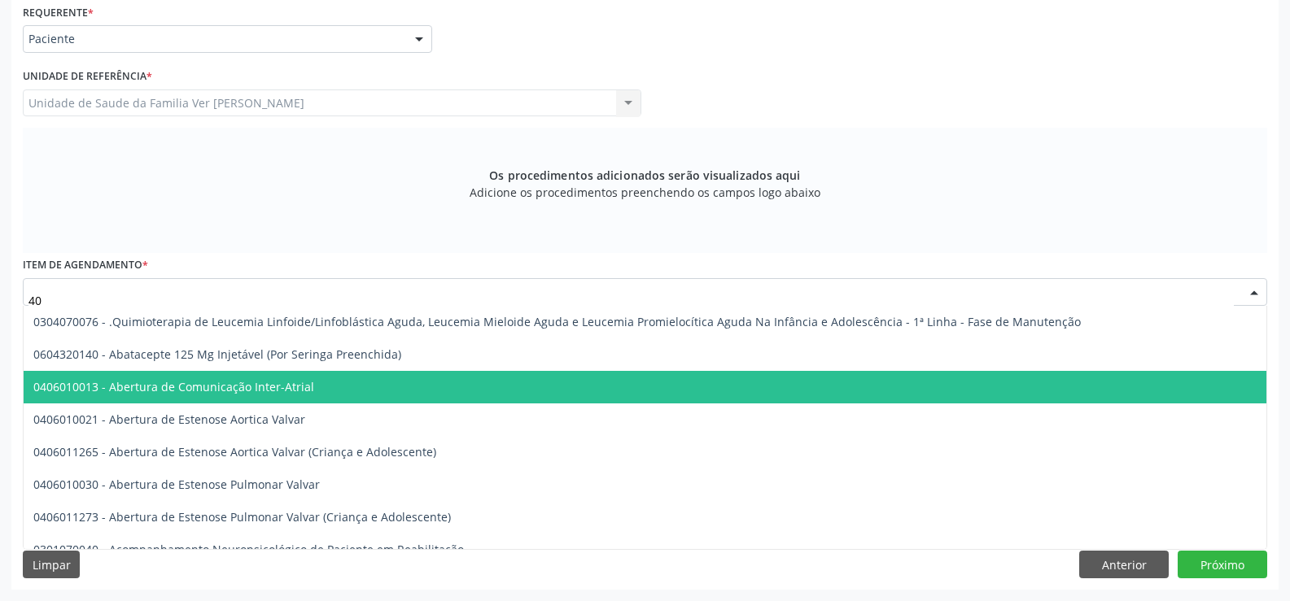
type input "4"
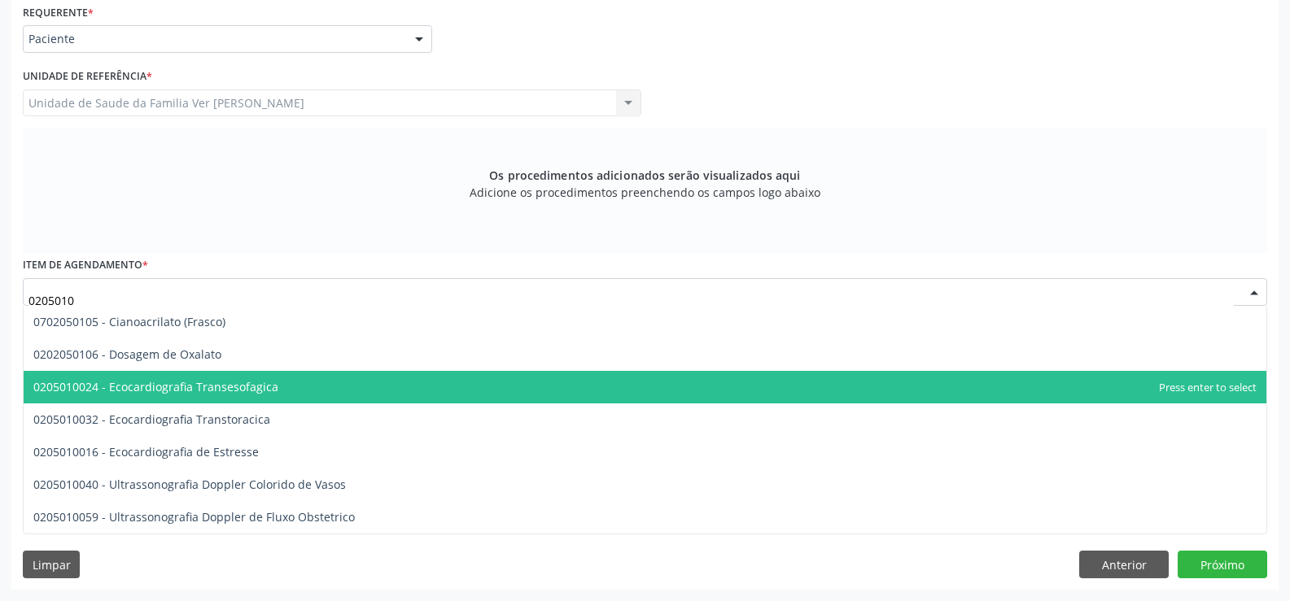
type input "02050100"
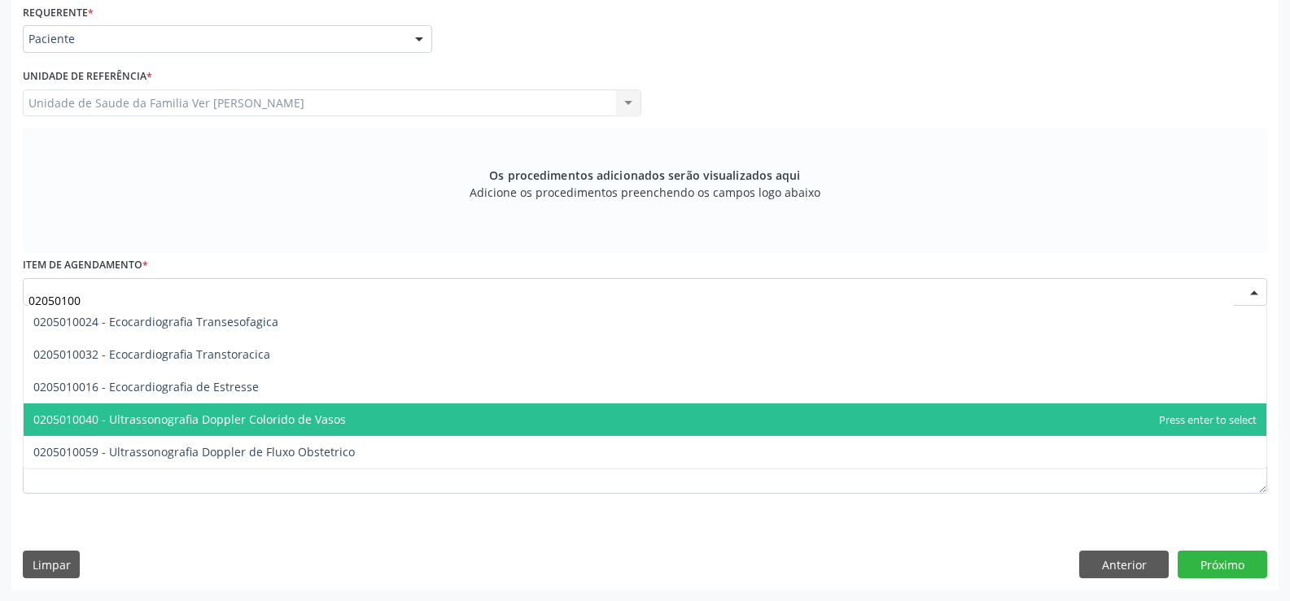
click at [358, 425] on span "0205010040 - Ultrassonografia Doppler Colorido de Vasos" at bounding box center [645, 420] width 1242 height 33
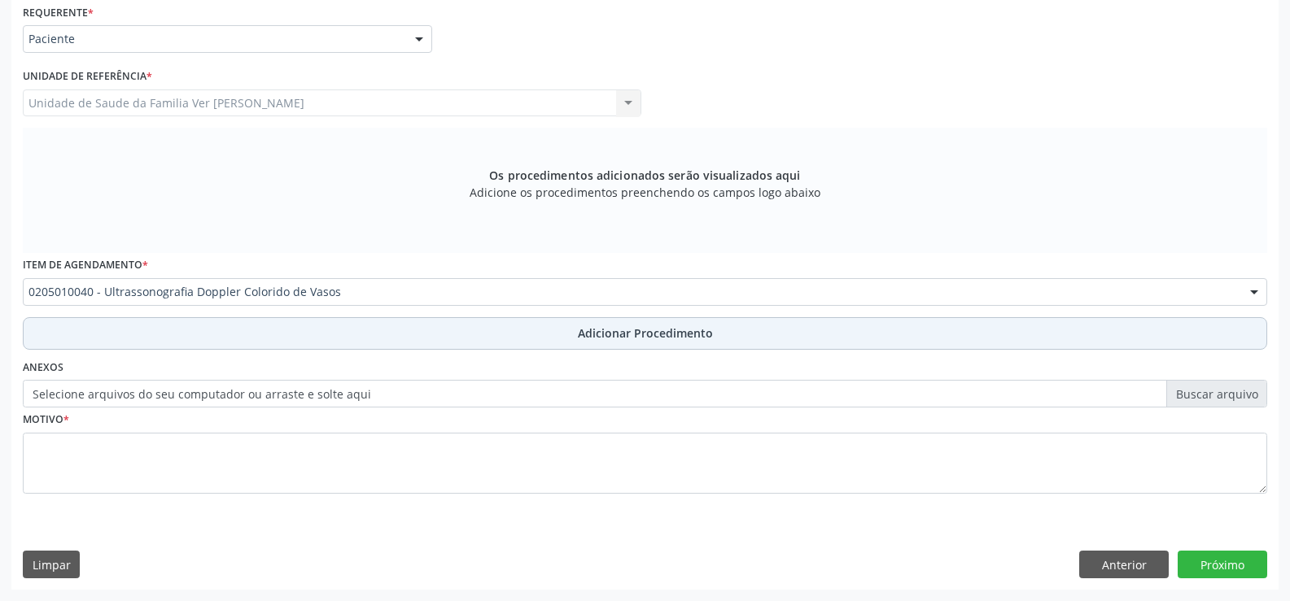
click at [668, 340] on span "Adicionar Procedimento" at bounding box center [645, 333] width 135 height 17
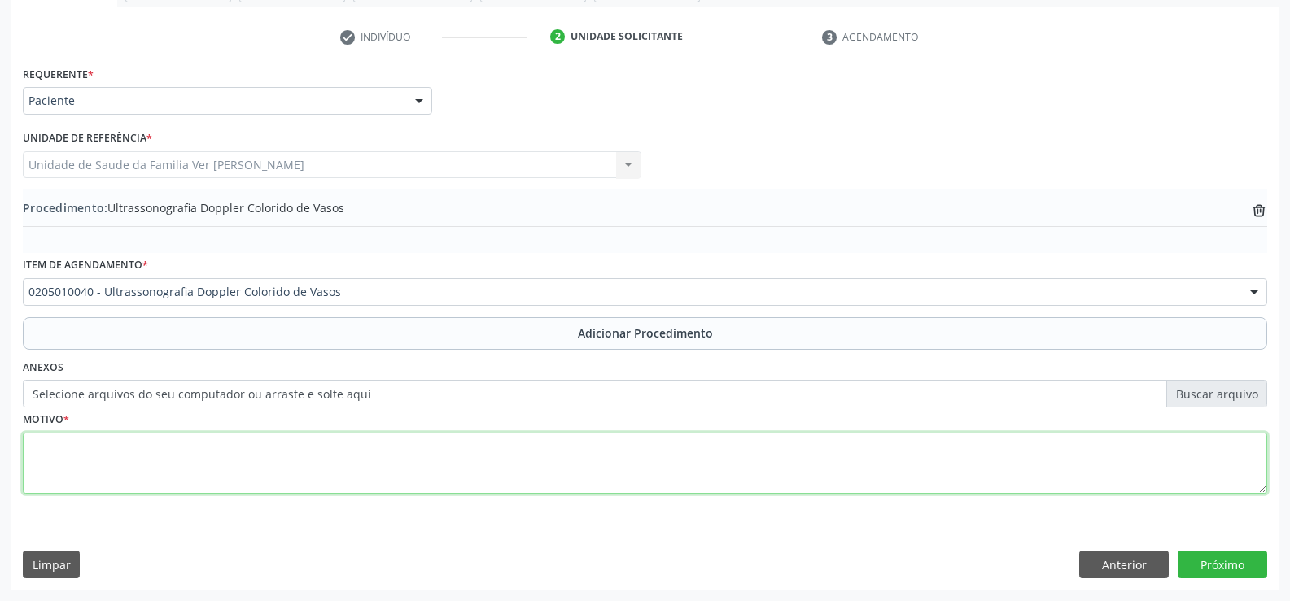
click at [72, 473] on textarea at bounding box center [645, 464] width 1244 height 62
type textarea "Não tem"
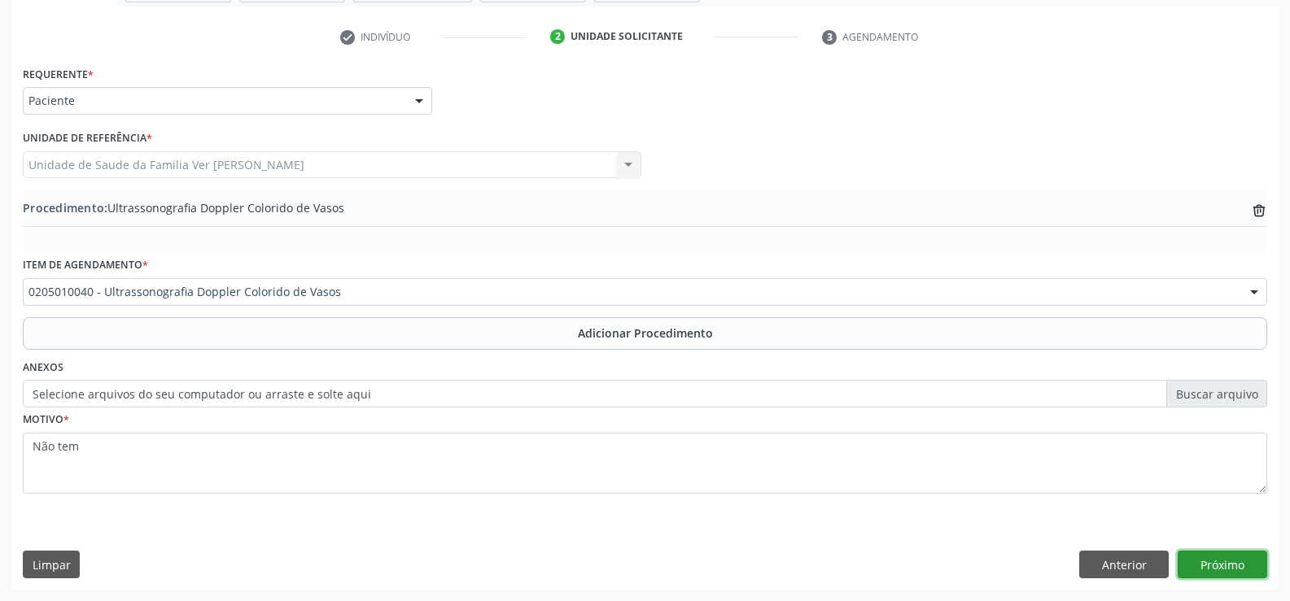
click at [1230, 561] on button "Próximo" at bounding box center [1222, 565] width 90 height 28
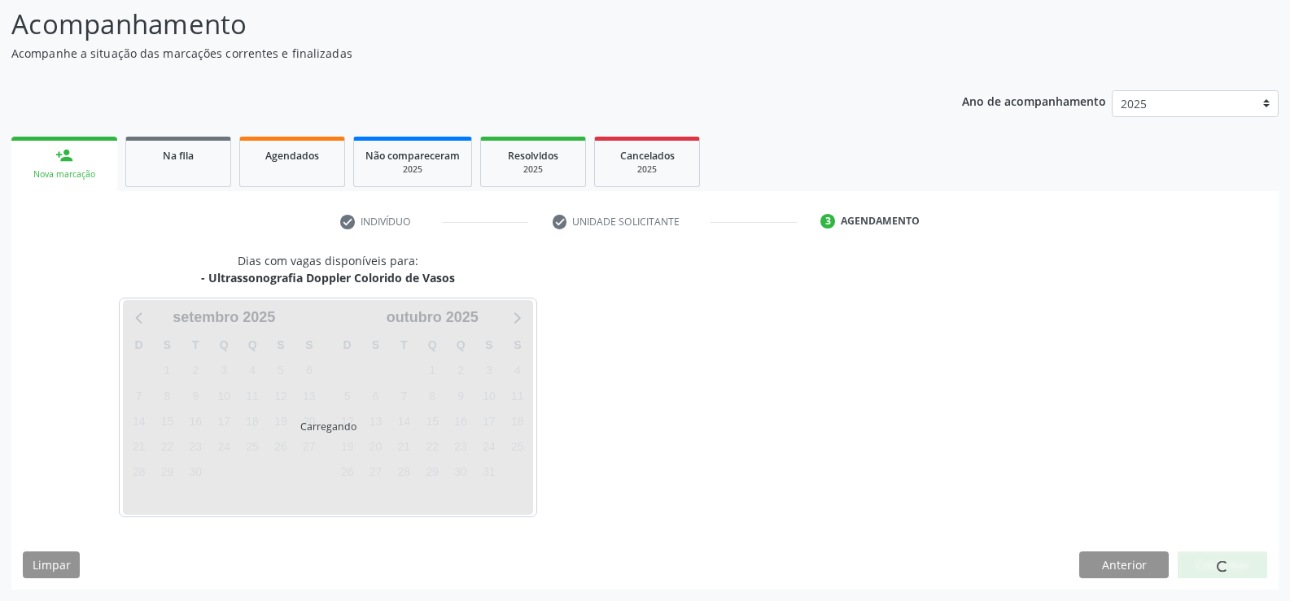
scroll to position [129, 0]
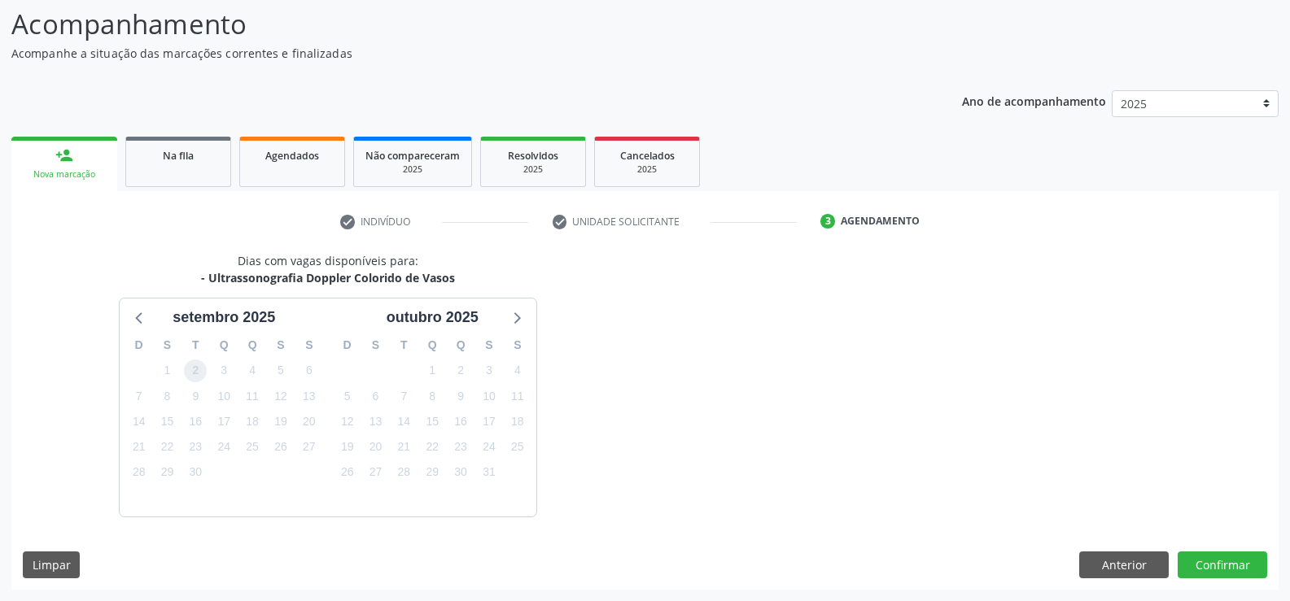
click at [195, 374] on span "2" at bounding box center [195, 371] width 23 height 23
click at [196, 378] on span "2" at bounding box center [195, 371] width 23 height 23
click at [1220, 562] on button "Confirmar" at bounding box center [1222, 566] width 90 height 28
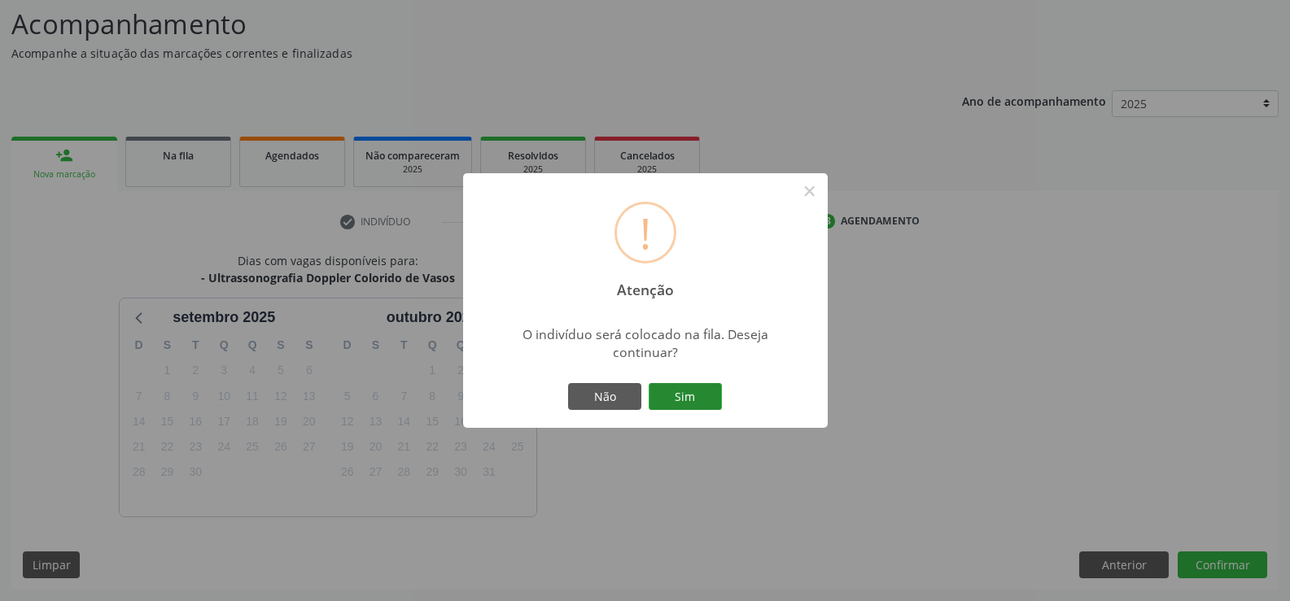
click at [675, 394] on button "Sim" at bounding box center [684, 397] width 73 height 28
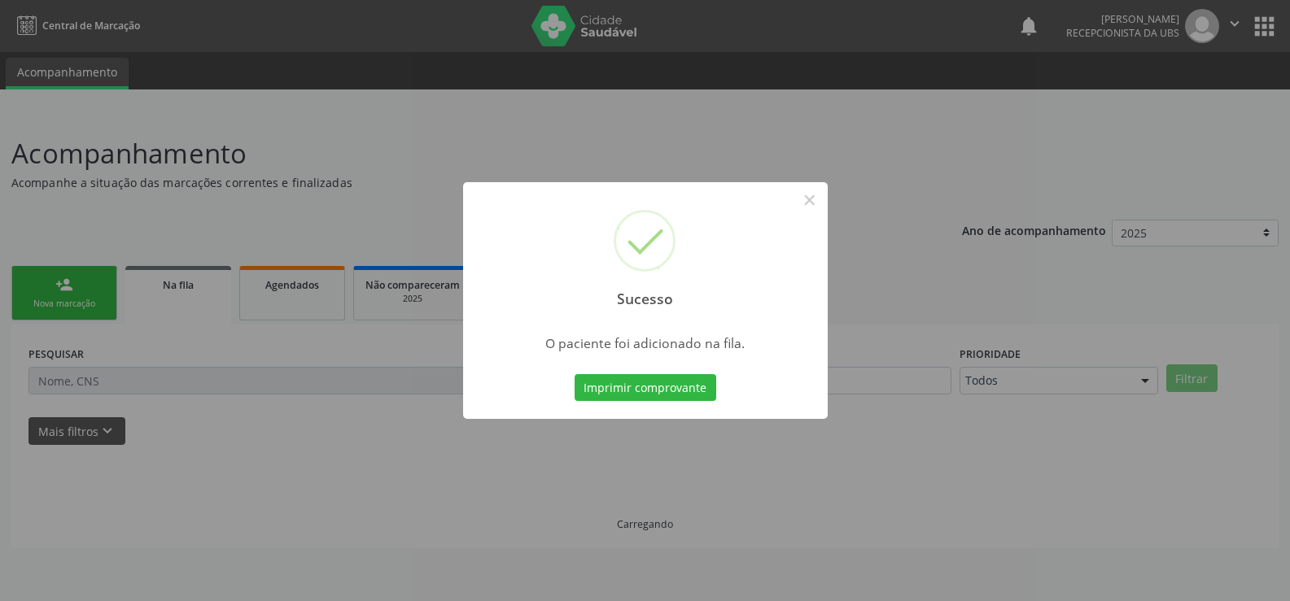
scroll to position [0, 0]
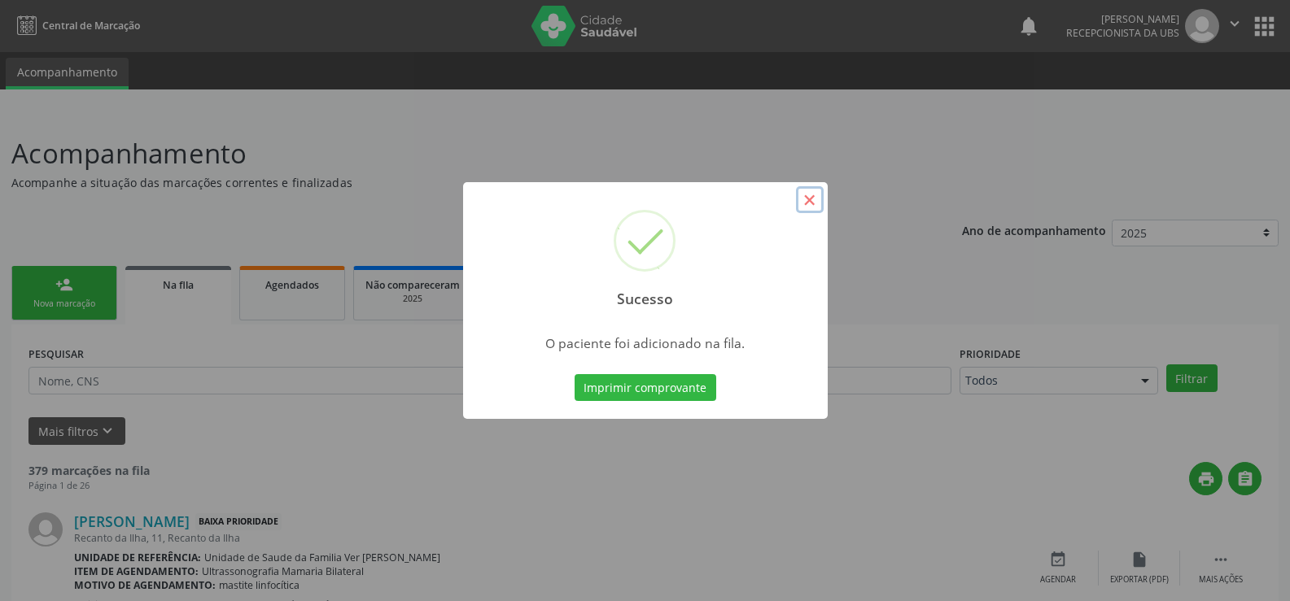
click at [803, 200] on button "×" at bounding box center [810, 200] width 28 height 28
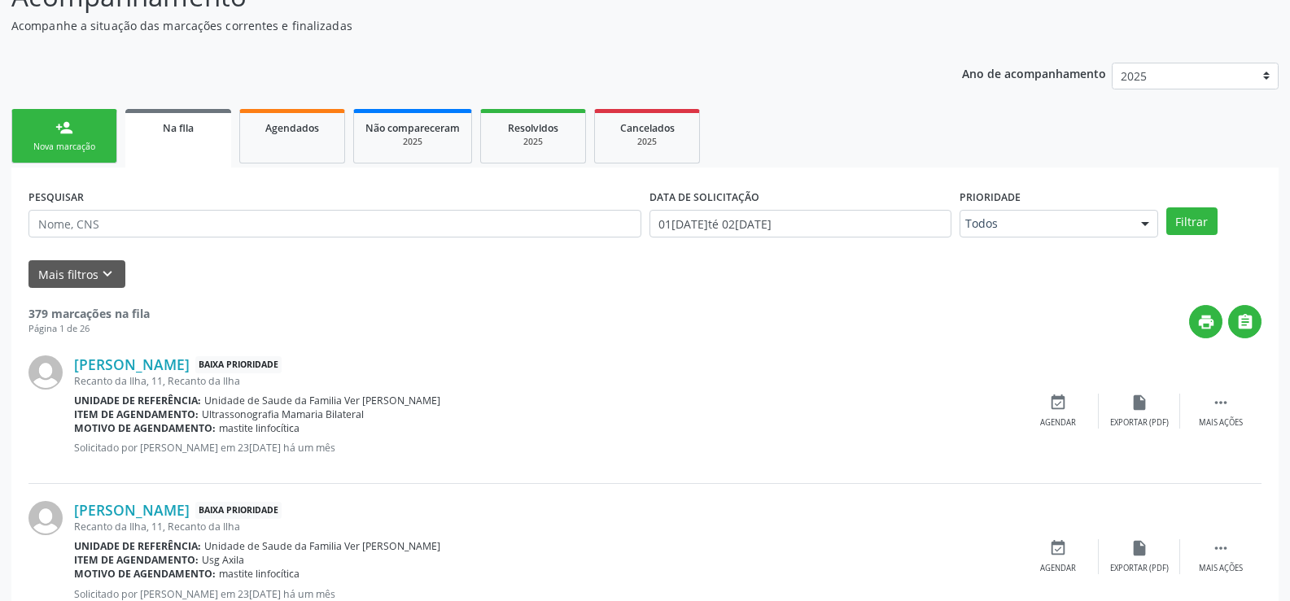
scroll to position [163, 0]
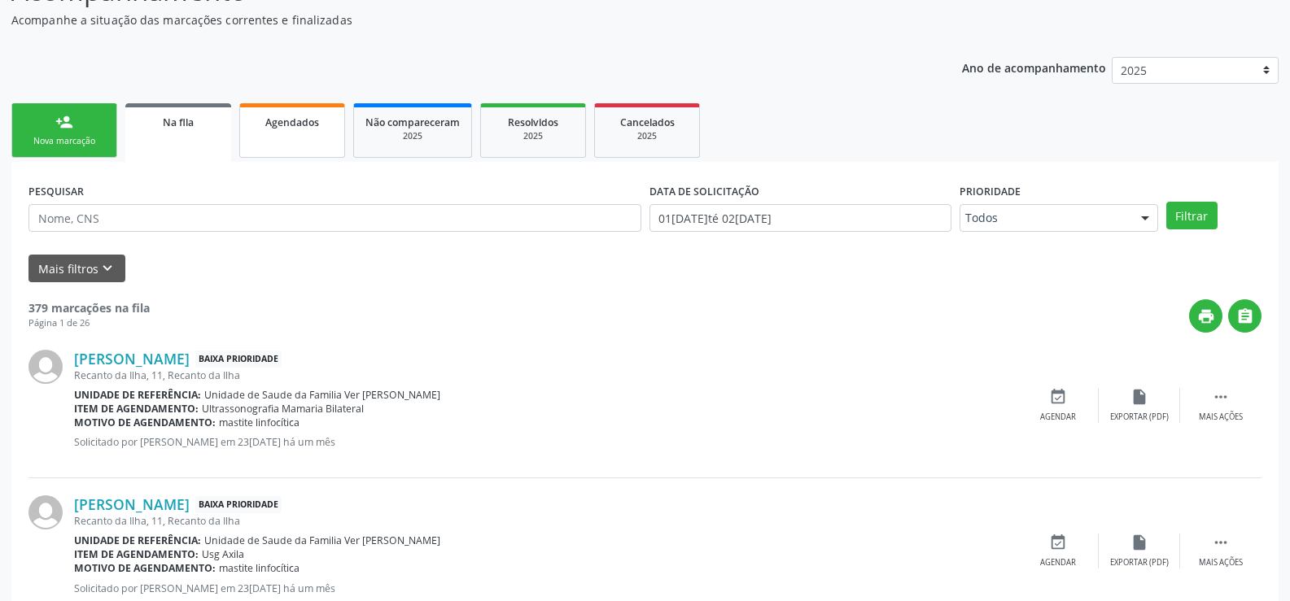
click at [275, 132] on link "Agendados" at bounding box center [292, 130] width 106 height 55
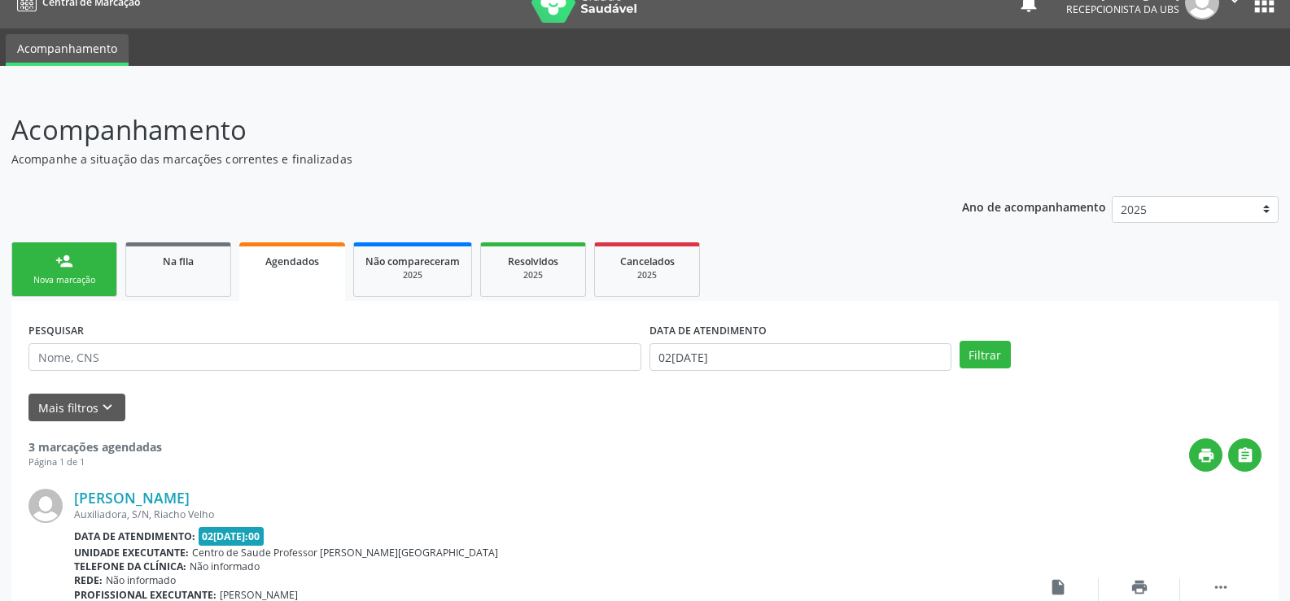
scroll to position [0, 0]
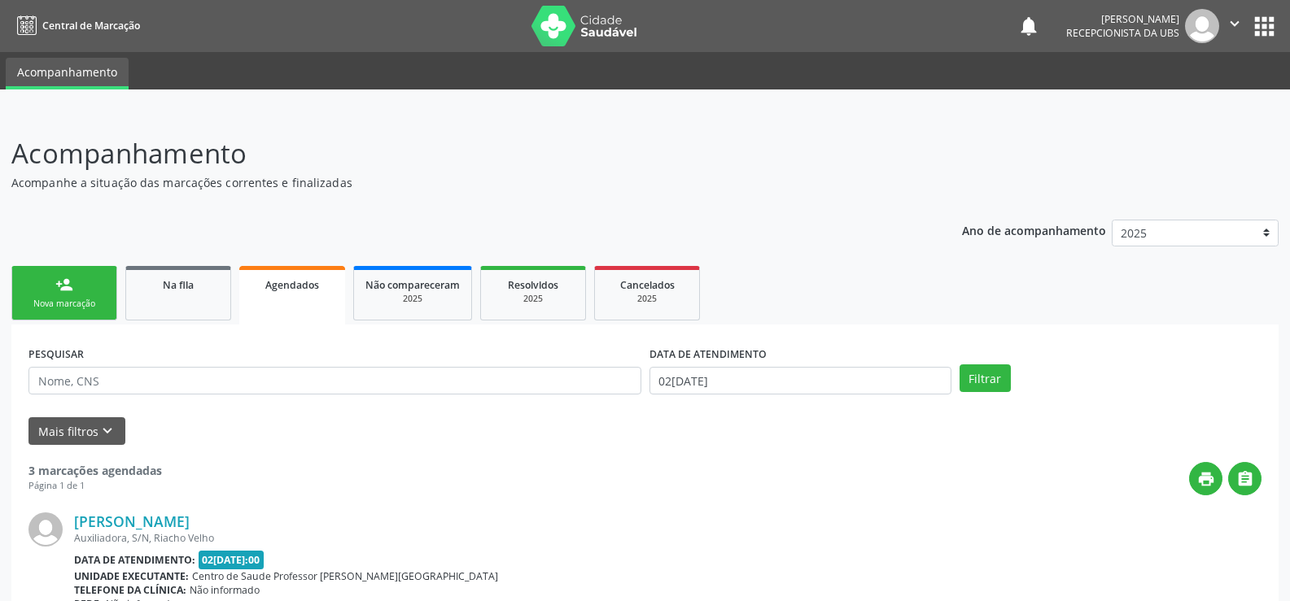
click at [36, 285] on link "person_add Nova marcação" at bounding box center [64, 293] width 106 height 55
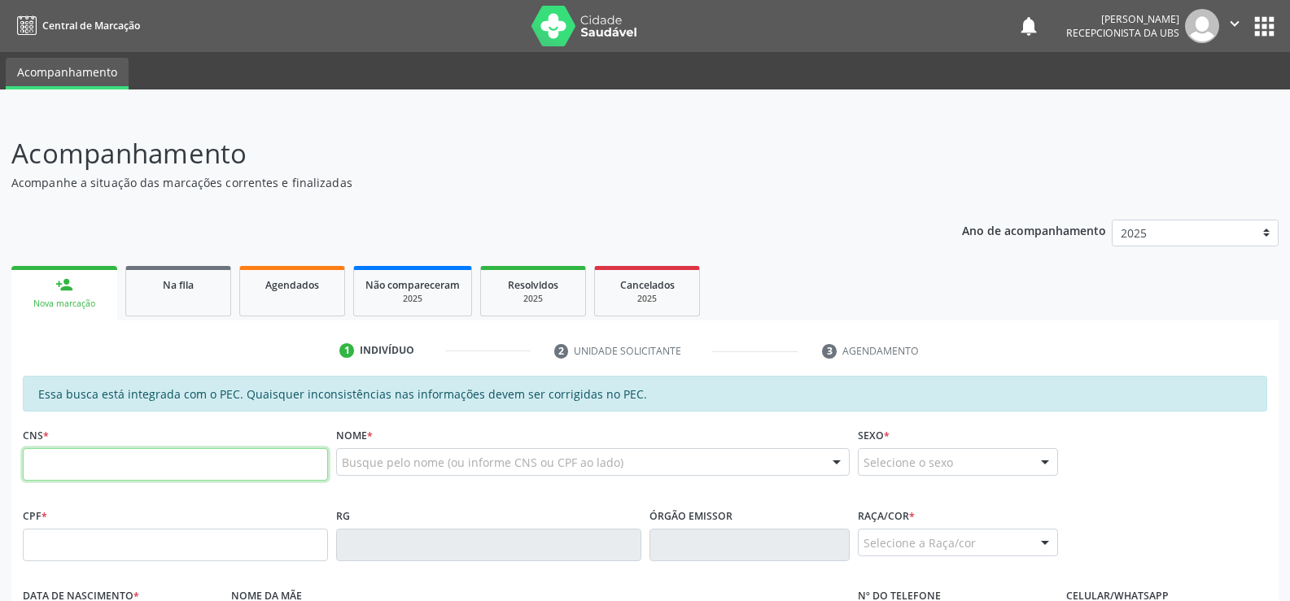
click at [57, 461] on input "text" at bounding box center [175, 464] width 305 height 33
type input "704 5093 8033 6511"
type input "077.389.284-25"
type input "22[DATE]"
type input "[PERSON_NAME]"
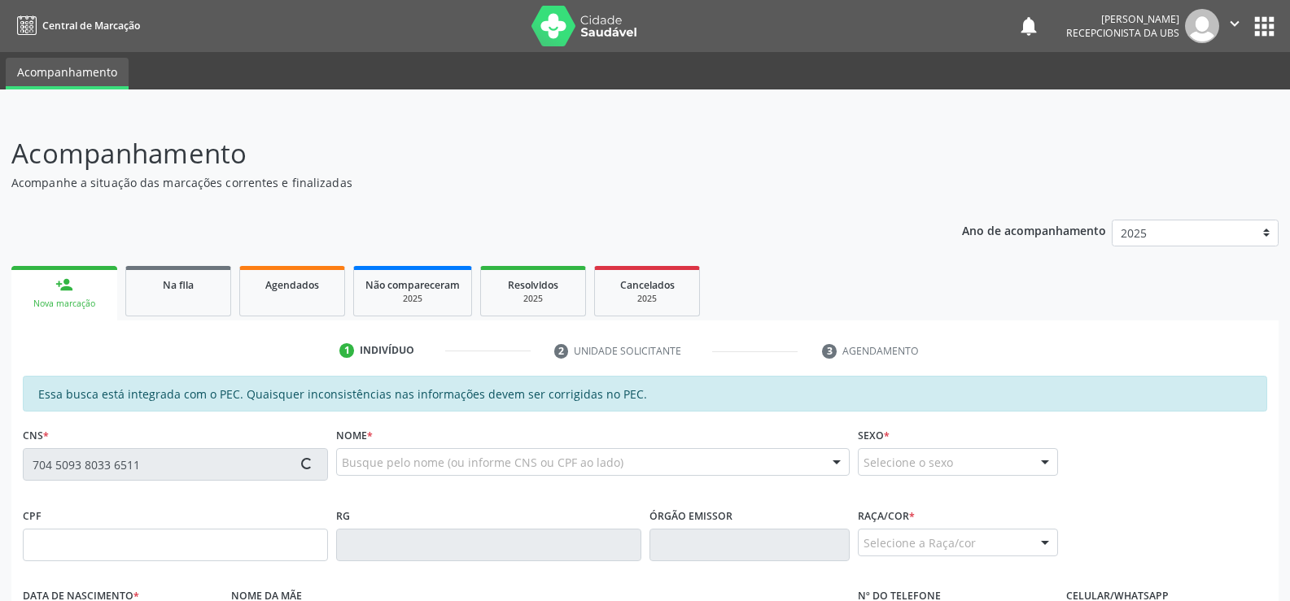
type input "[PHONE_NUMBER]"
type input "S/N"
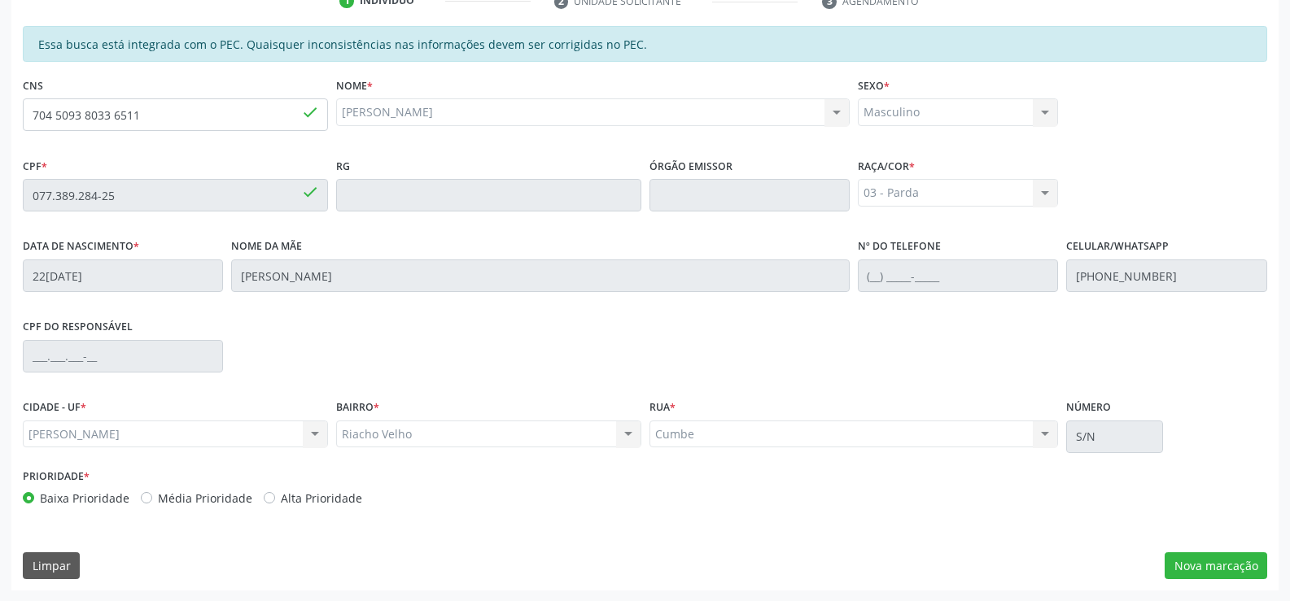
scroll to position [351, 0]
click at [1216, 567] on button "Nova marcação" at bounding box center [1215, 566] width 103 height 28
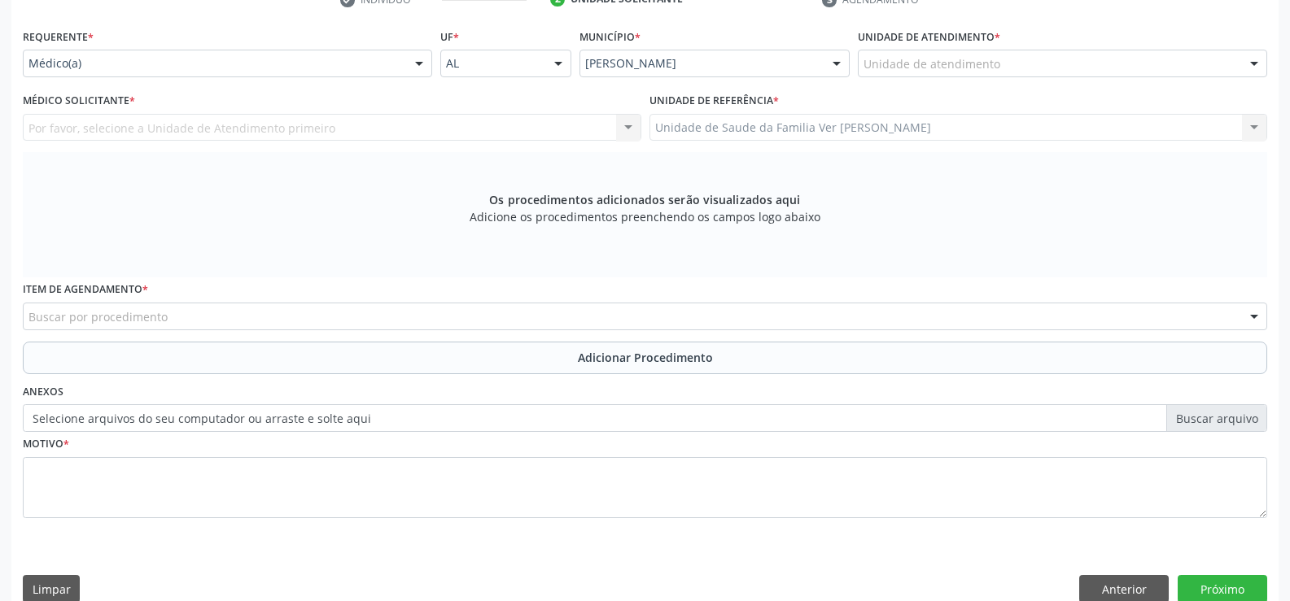
scroll to position [270, 0]
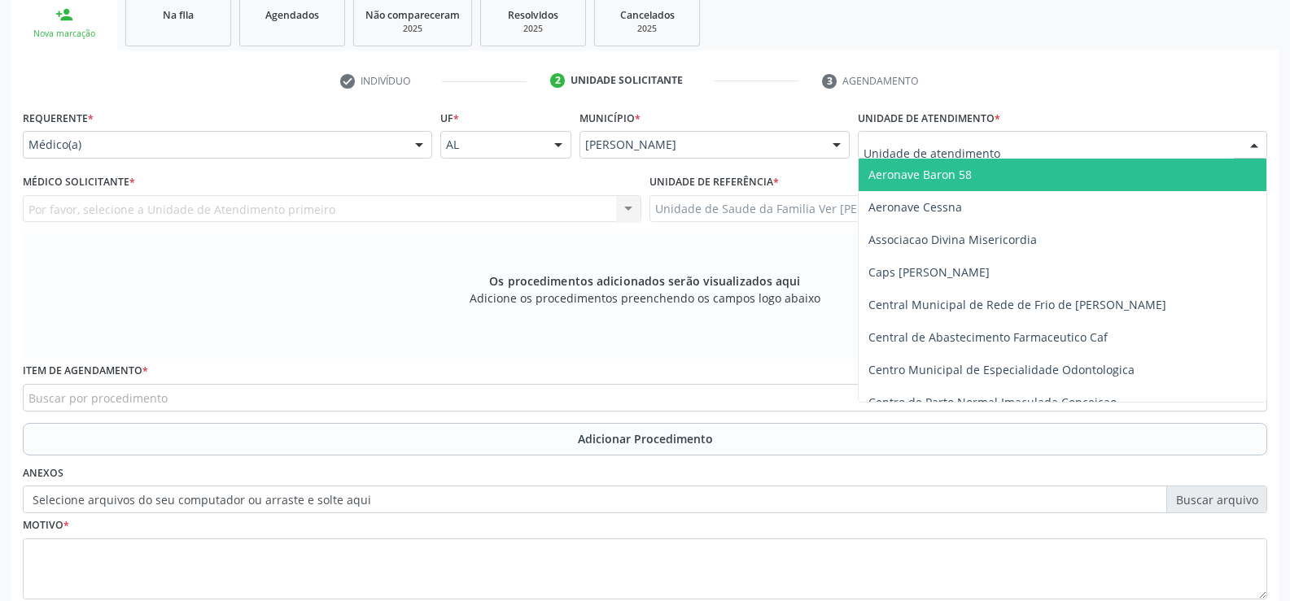
click at [1256, 150] on div at bounding box center [1254, 146] width 24 height 28
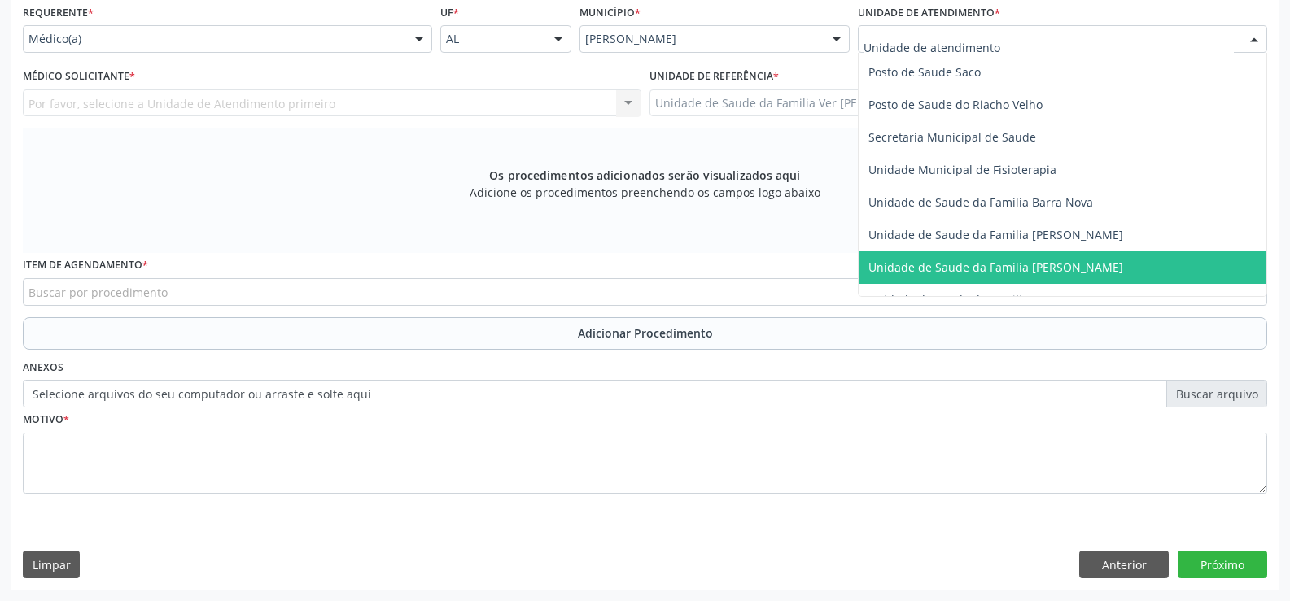
scroll to position [717, 0]
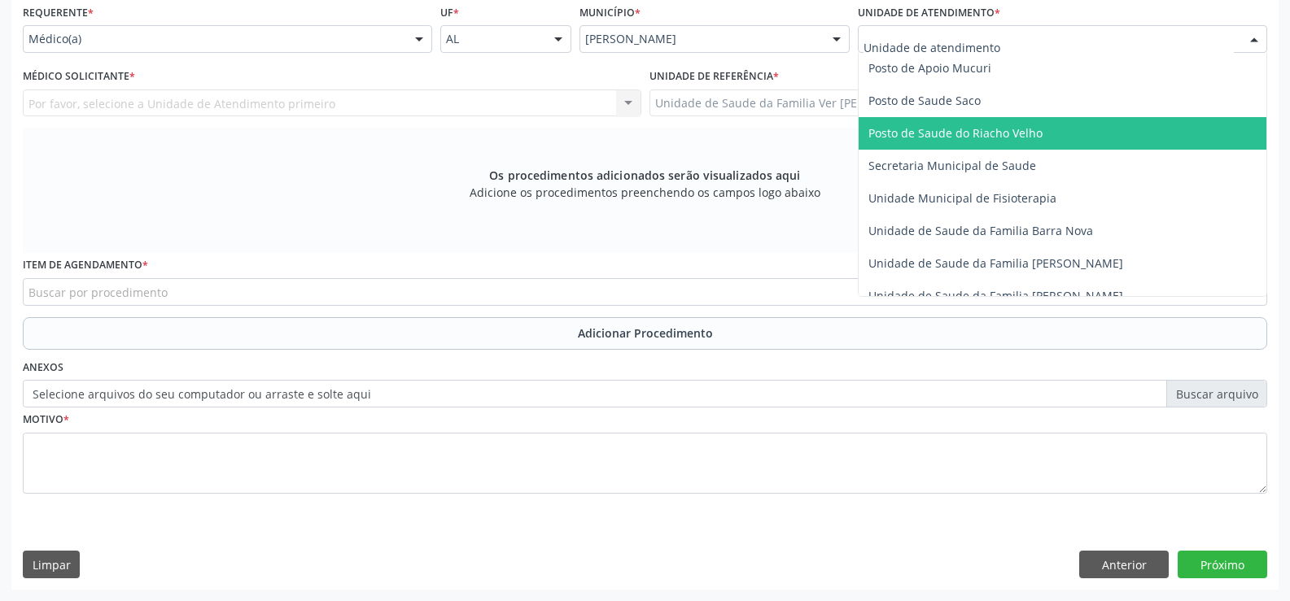
click at [1052, 141] on span "Posto de Saude do Riacho Velho" at bounding box center [1062, 133] width 408 height 33
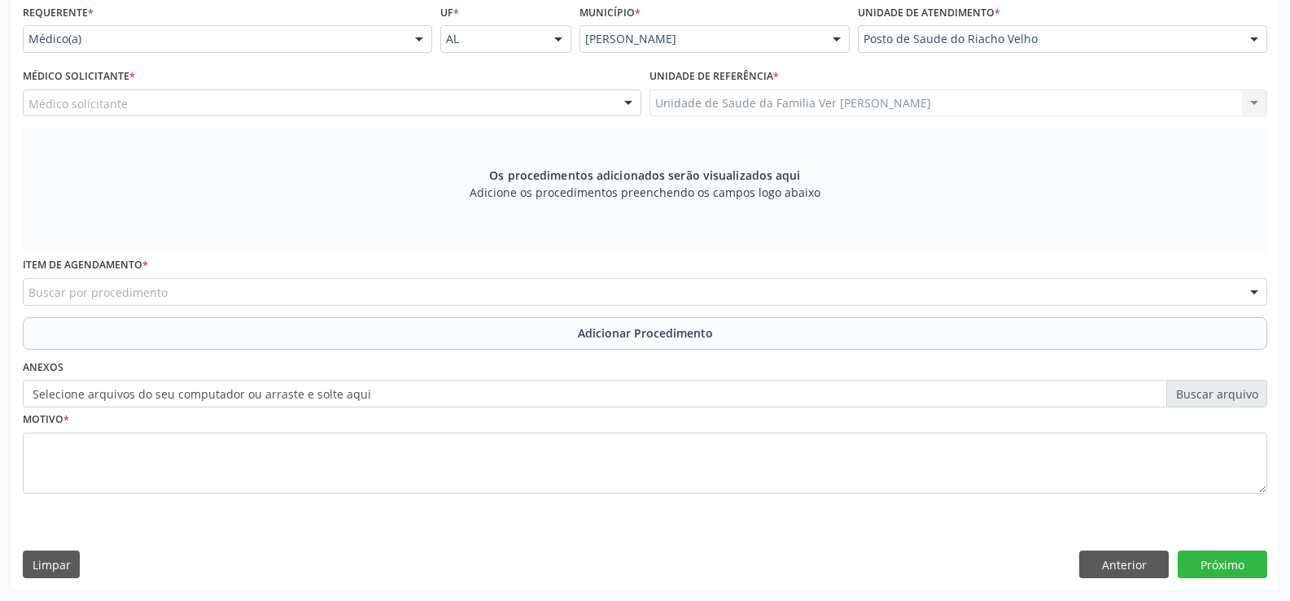
click at [419, 38] on div at bounding box center [419, 40] width 24 height 28
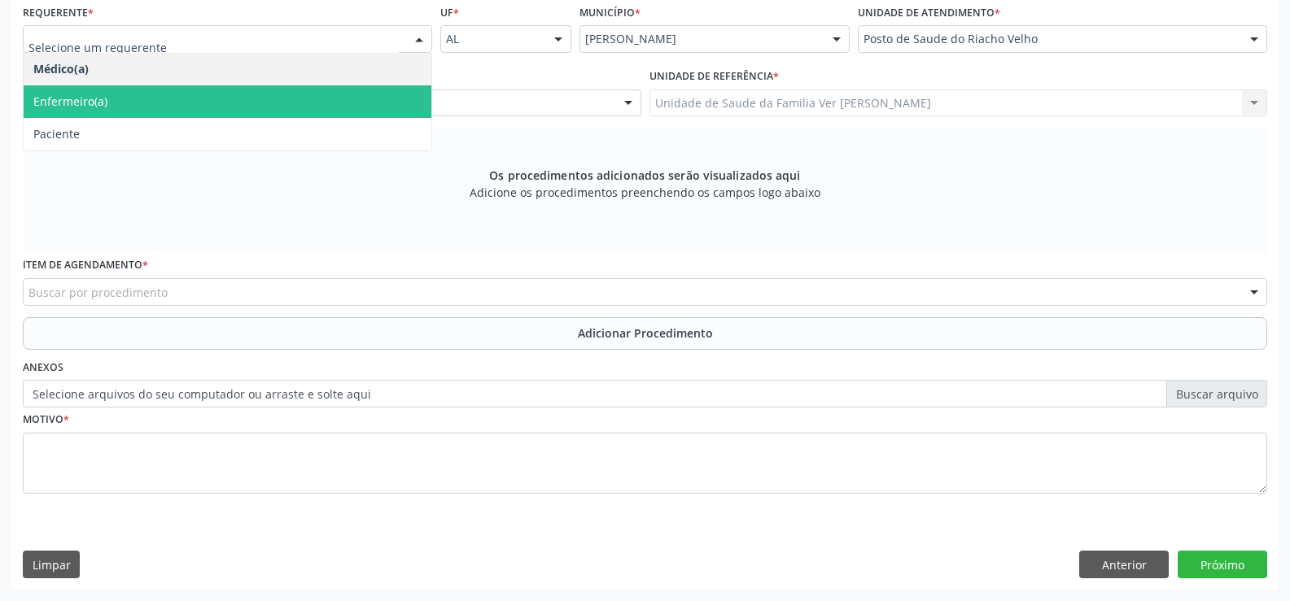
click at [295, 98] on span "Enfermeiro(a)" at bounding box center [228, 101] width 408 height 33
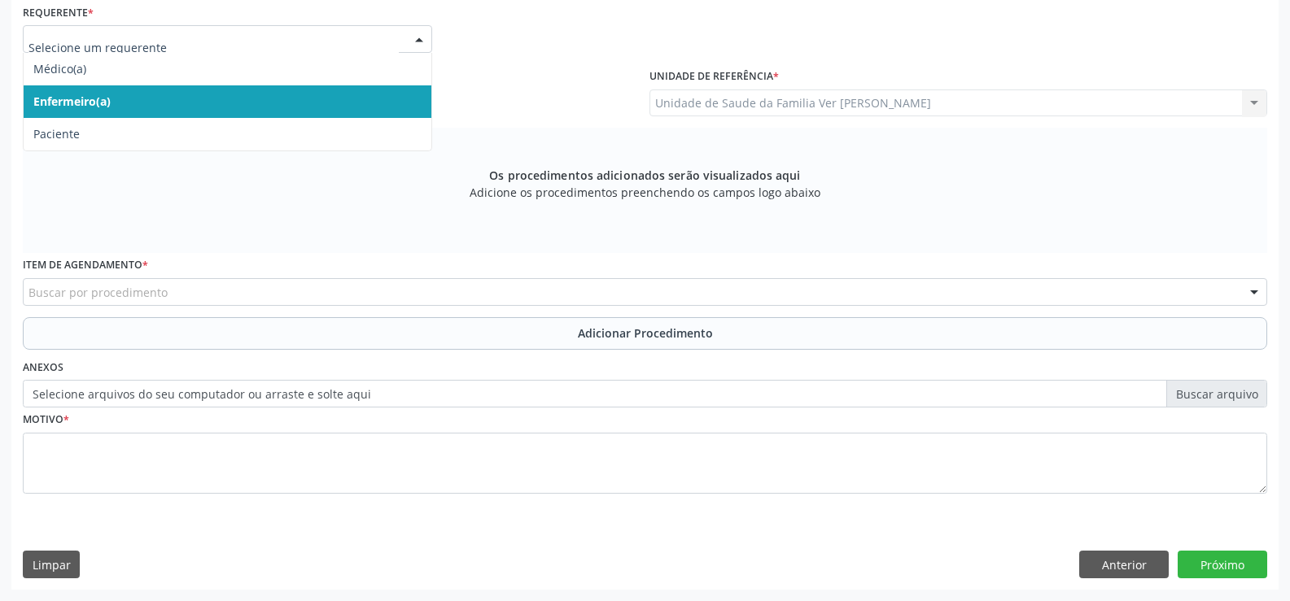
click at [421, 36] on div at bounding box center [419, 40] width 24 height 28
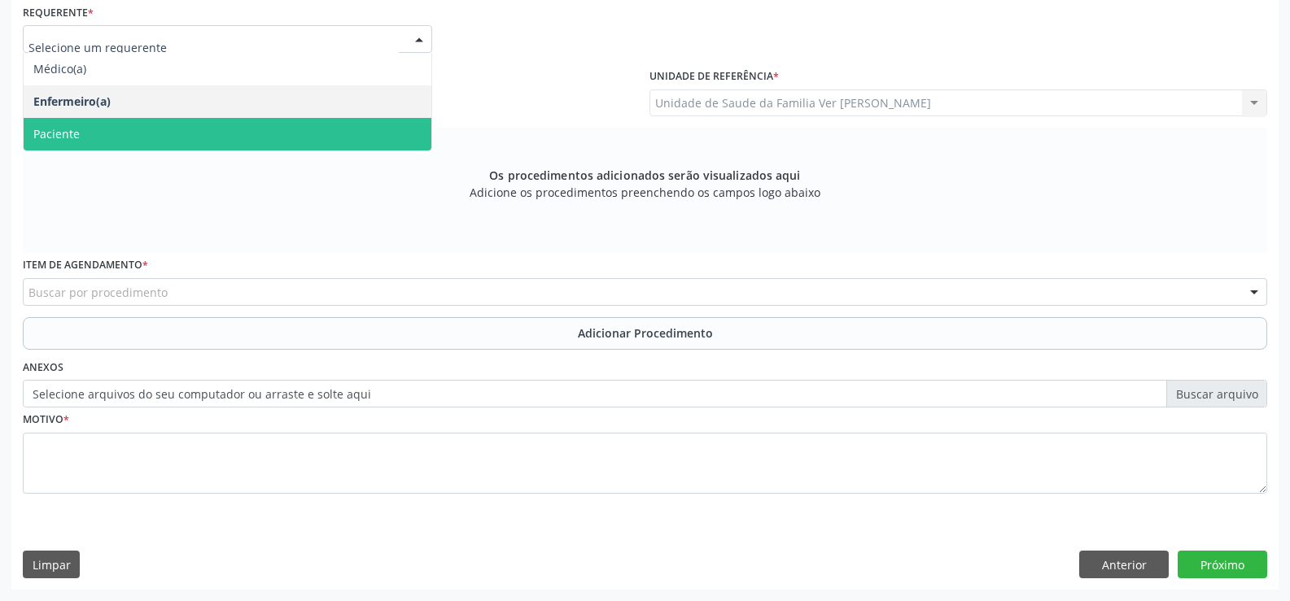
click at [233, 136] on span "Paciente" at bounding box center [228, 134] width 408 height 33
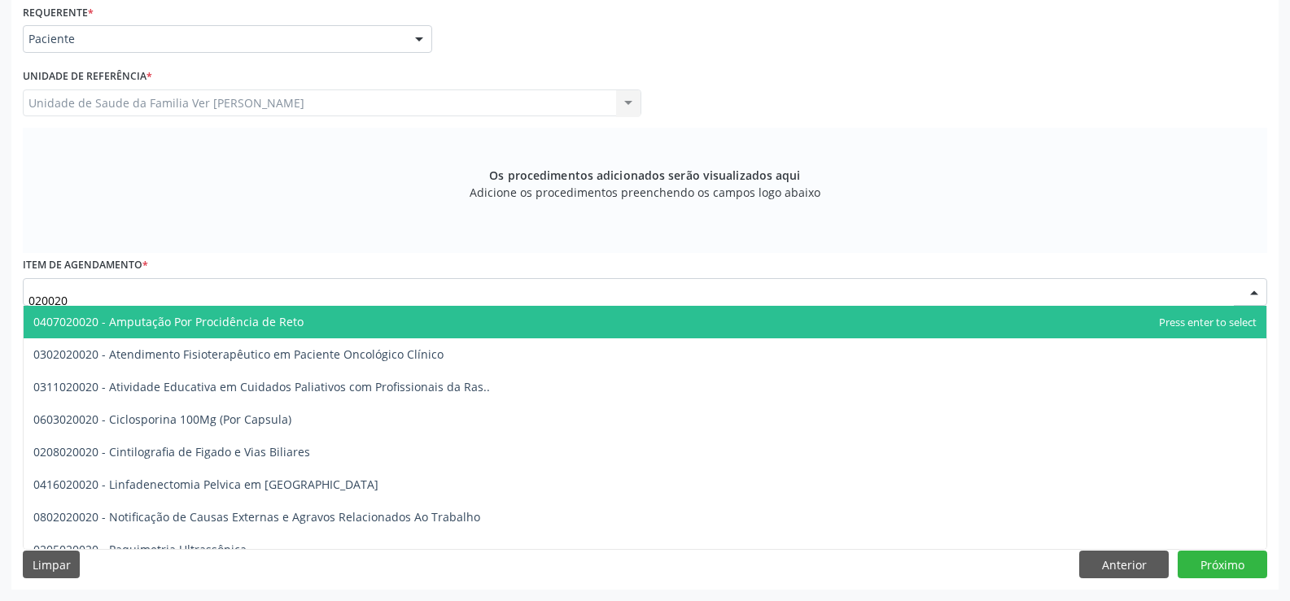
type input "02002"
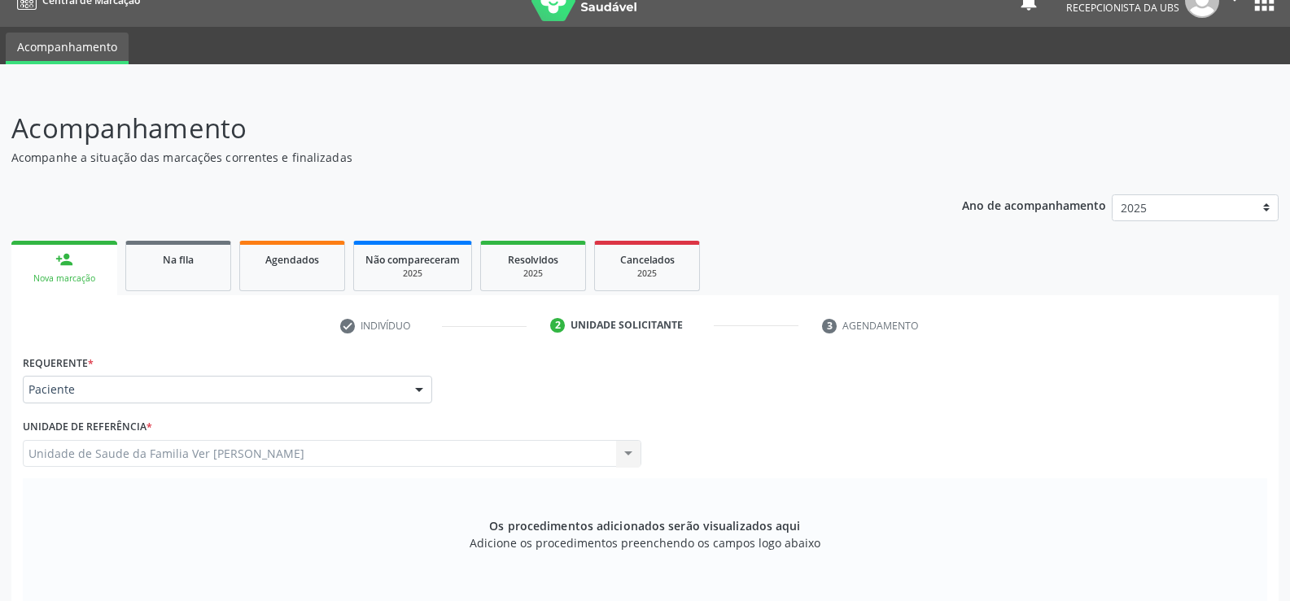
scroll to position [0, 0]
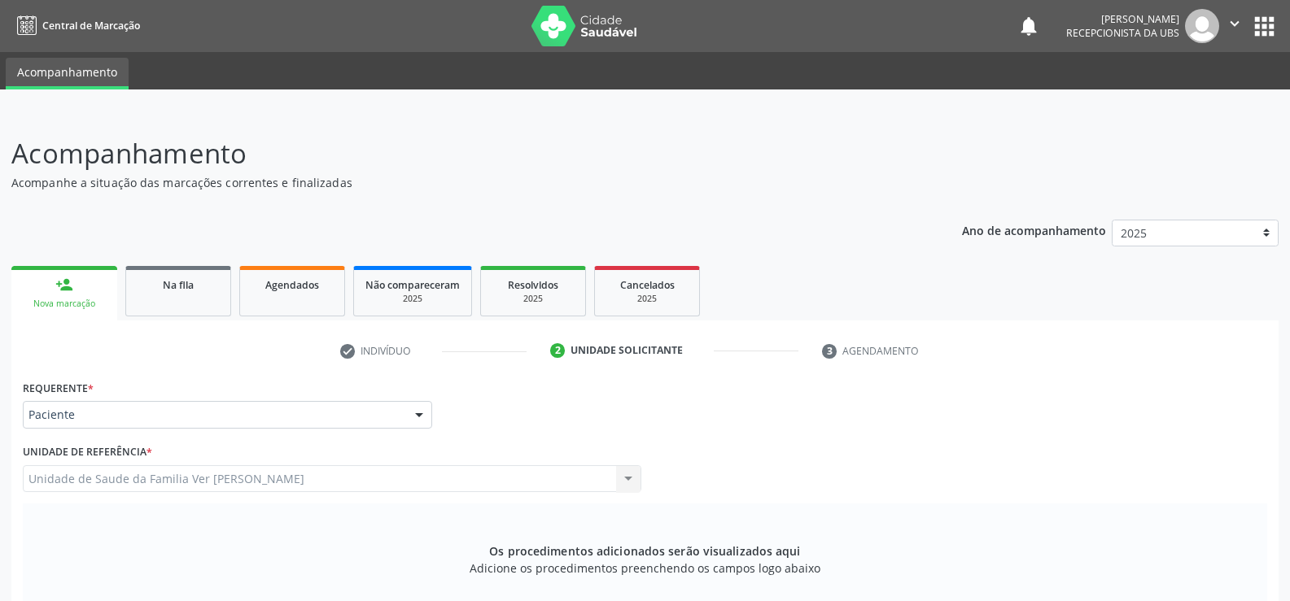
click at [43, 286] on link "person_add Nova marcação" at bounding box center [64, 293] width 106 height 55
click at [43, 294] on link "person_add Nova marcação" at bounding box center [64, 293] width 106 height 55
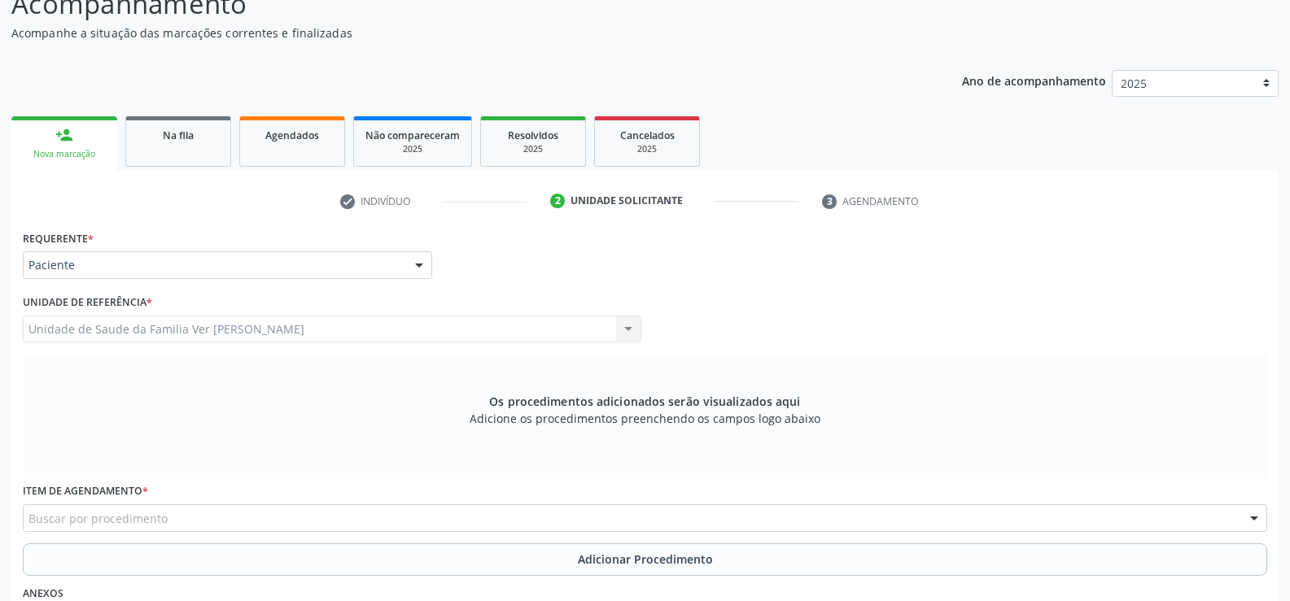
scroll to position [132, 0]
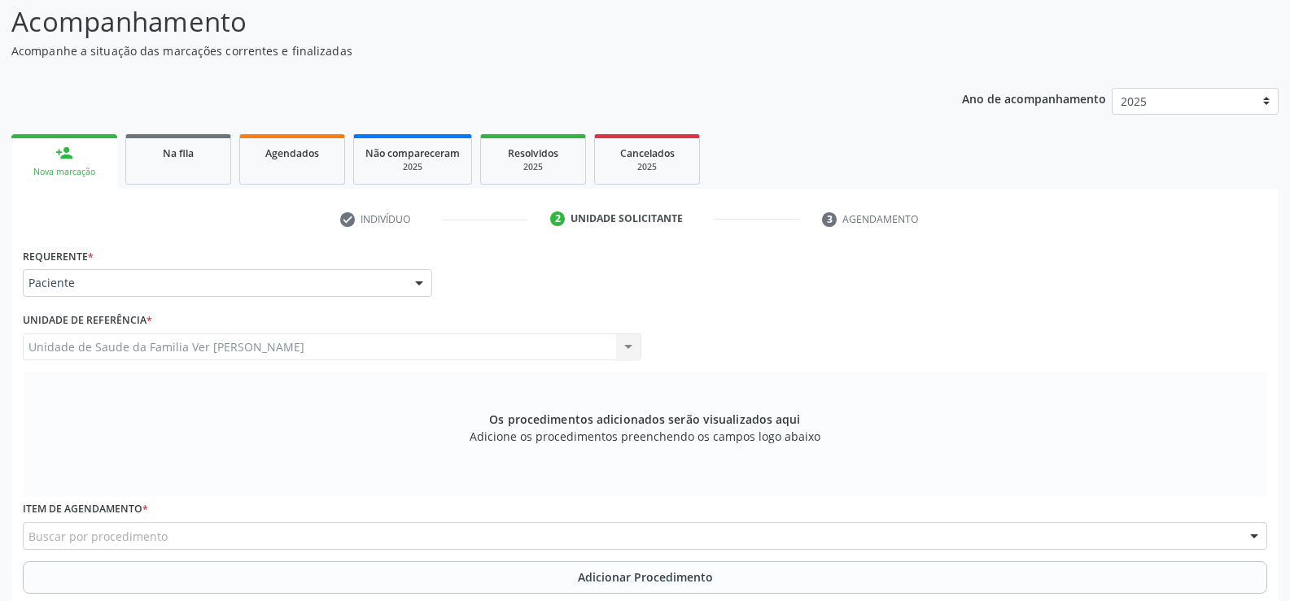
click at [170, 350] on div "Unidade de Saude da Familia Ver [PERSON_NAME] Unidade de Saude da Familia Ver […" at bounding box center [332, 348] width 618 height 28
click at [62, 166] on div "Nova marcação" at bounding box center [64, 172] width 83 height 12
